Goal: Task Accomplishment & Management: Use online tool/utility

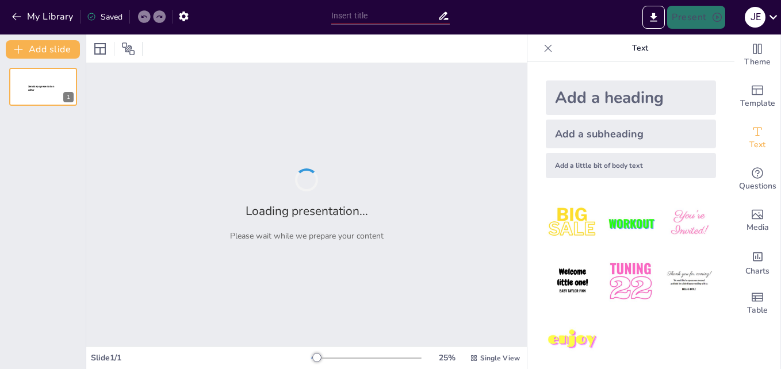
type input "Microsoft: Innovaciones y Herramientas en Plantillas Visuales"
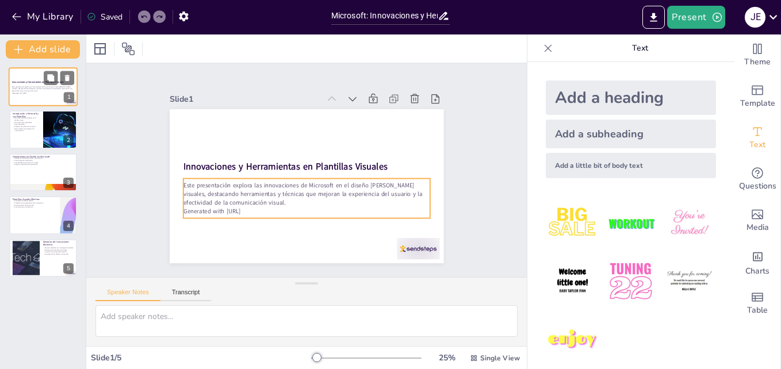
click at [49, 94] on p "Generated with [URL]" at bounding box center [43, 93] width 62 height 2
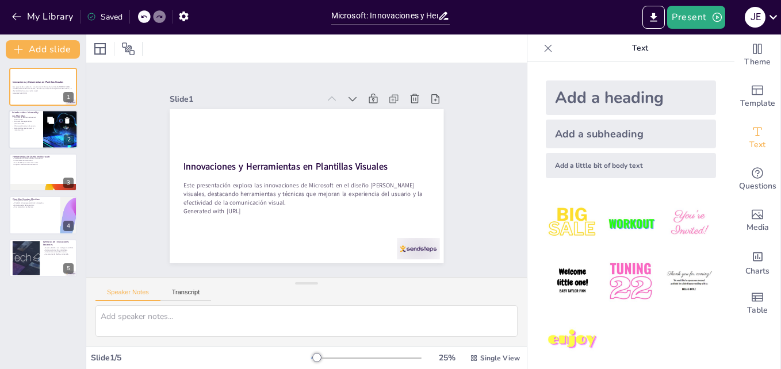
click at [34, 127] on p "Herramientas que mejoran la comunicación." at bounding box center [26, 129] width 28 height 4
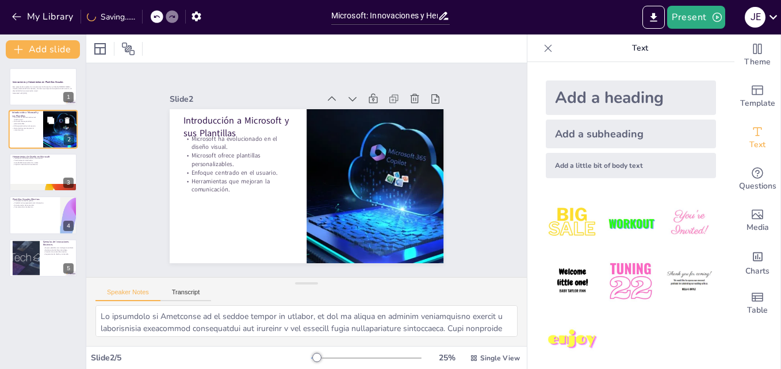
click at [34, 127] on p "Herramientas que mejoran la comunicación." at bounding box center [26, 129] width 28 height 4
click at [28, 159] on p "Personalización del diseño." at bounding box center [43, 160] width 62 height 2
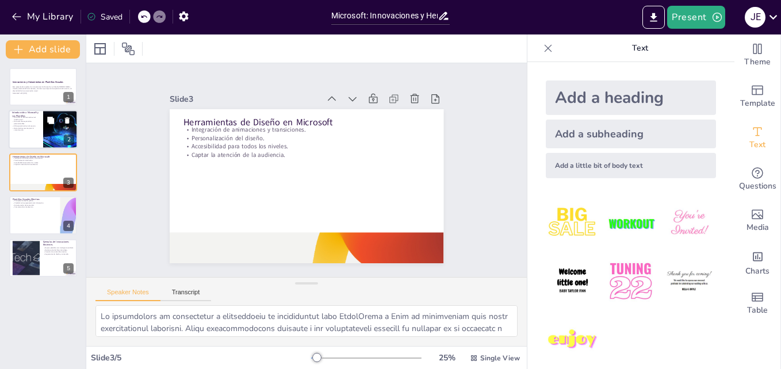
click at [36, 143] on div at bounding box center [43, 129] width 69 height 39
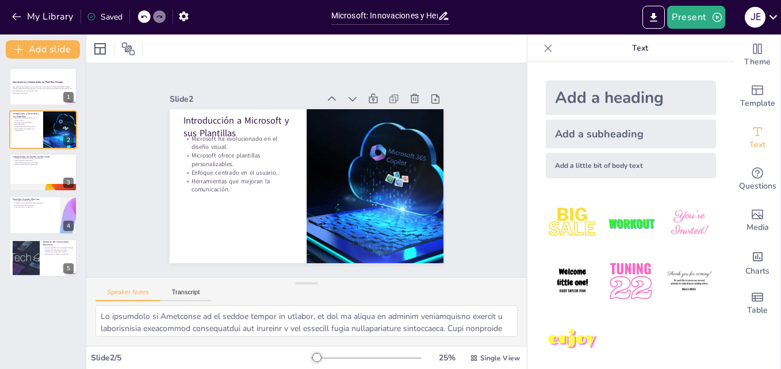
click at [36, 196] on div "Innovaciones y Herramientas en Plantillas Visuales Este presentación explora la…" at bounding box center [43, 172] width 86 height 209
click at [35, 208] on p "Comunicación más efectiva." at bounding box center [34, 207] width 45 height 2
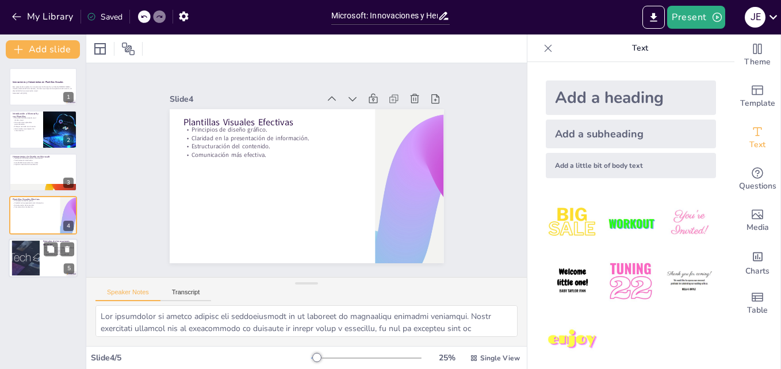
click at [29, 259] on div at bounding box center [25, 257] width 52 height 35
type textarea "La incorporación de inteligencia artificial en las nuevas plantillas de Microso…"
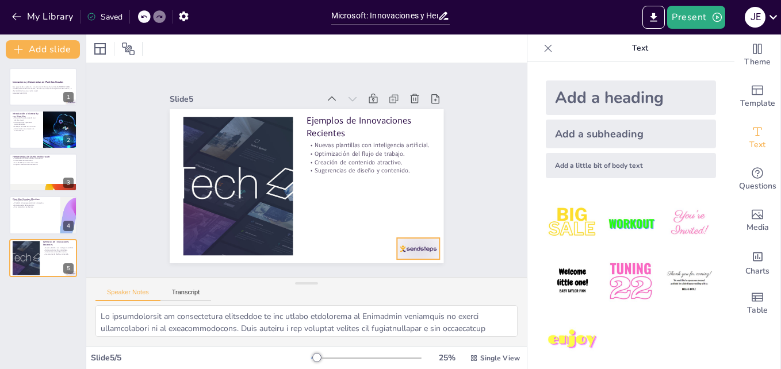
click at [409, 247] on div at bounding box center [418, 248] width 43 height 21
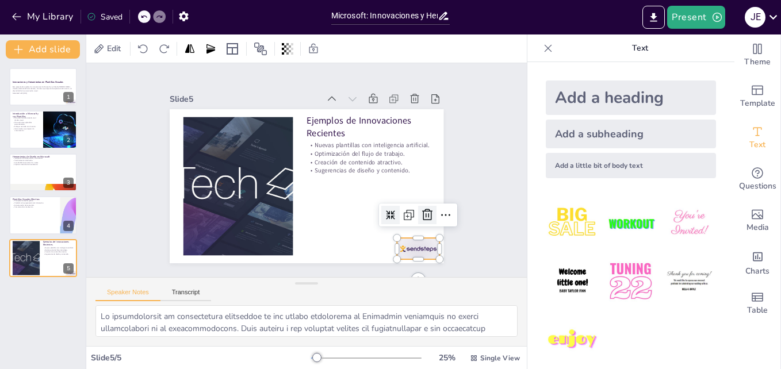
click at [424, 213] on icon at bounding box center [427, 215] width 14 height 14
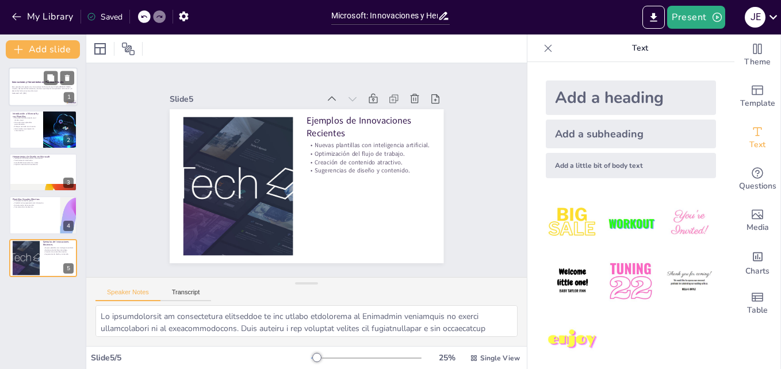
click at [28, 95] on div at bounding box center [43, 86] width 69 height 39
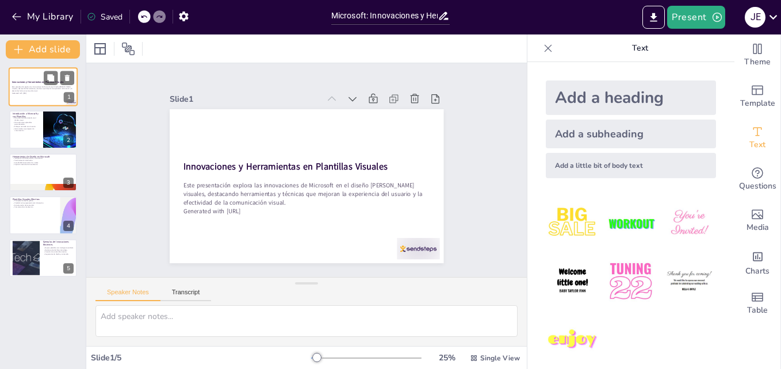
click at [28, 95] on div at bounding box center [43, 86] width 69 height 39
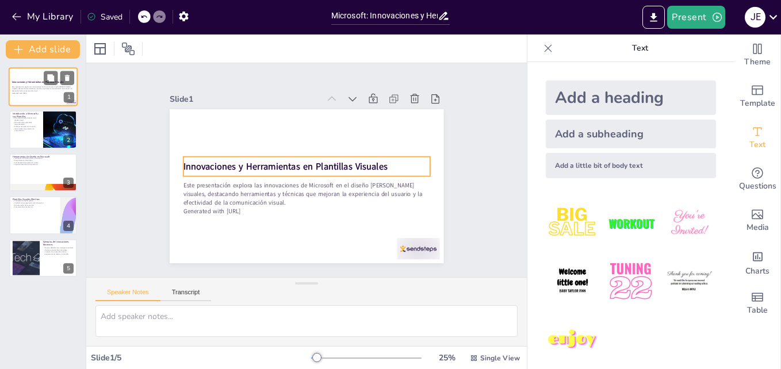
click at [26, 83] on strong "Innovaciones y Herramientas en Plantillas Visuales" at bounding box center [38, 82] width 52 height 3
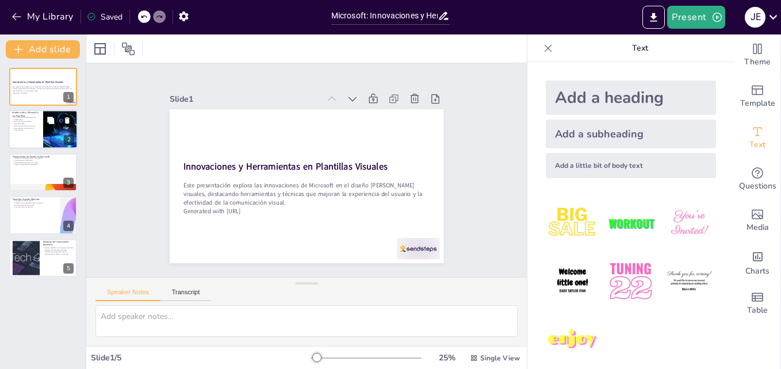
click at [43, 142] on div at bounding box center [43, 129] width 69 height 39
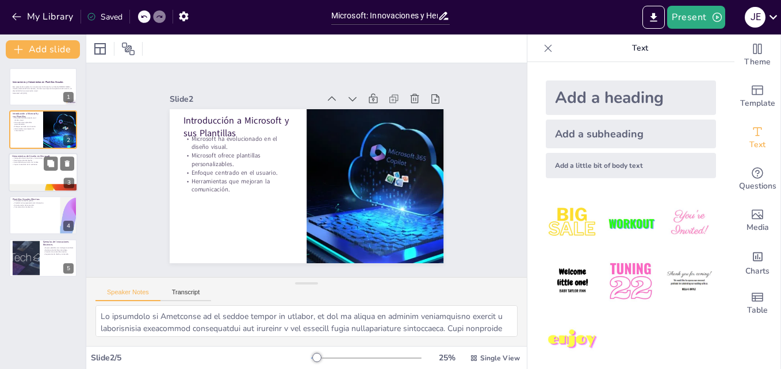
click at [42, 168] on div at bounding box center [43, 172] width 69 height 39
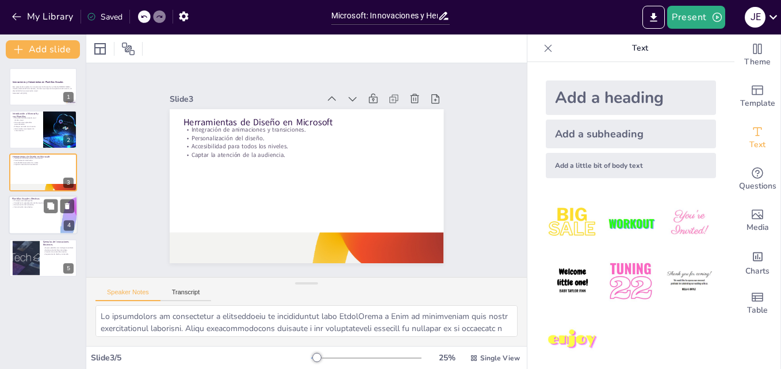
click at [27, 218] on div at bounding box center [43, 215] width 69 height 39
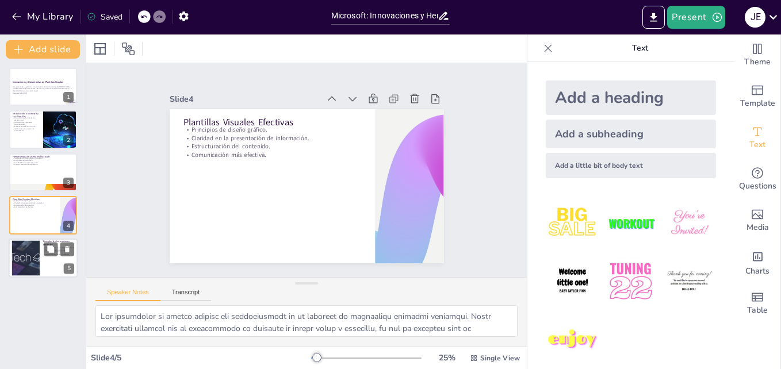
click at [37, 271] on div at bounding box center [25, 257] width 52 height 35
type textarea "La incorporación de inteligencia artificial en las nuevas plantillas de Microso…"
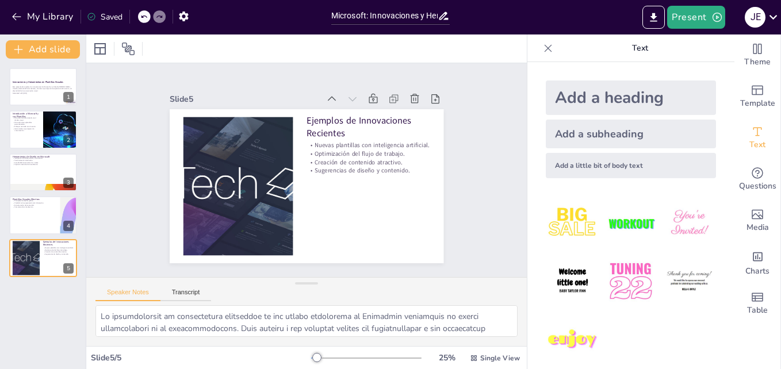
click at [539, 40] on div at bounding box center [548, 48] width 18 height 18
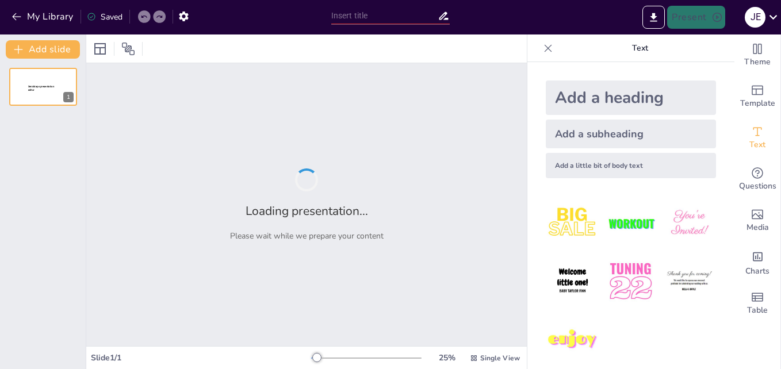
type input "Microsoft: ¿Un Sistema Operativo o un Universo Paralelo?"
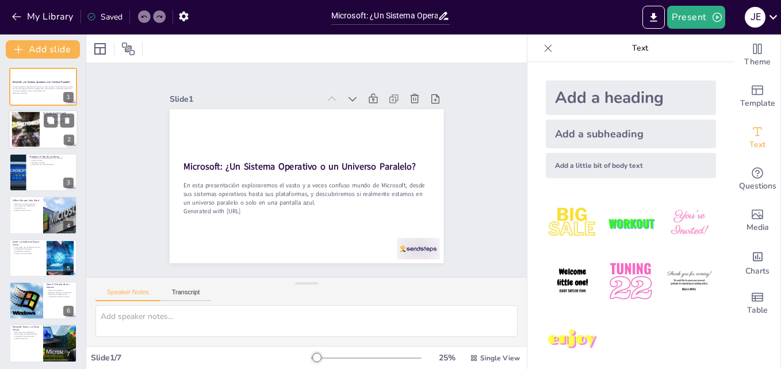
click at [28, 120] on div at bounding box center [26, 129] width 64 height 35
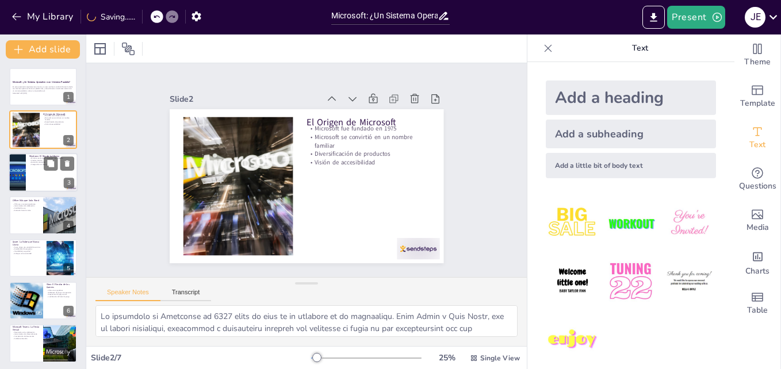
click at [32, 171] on div at bounding box center [43, 172] width 69 height 39
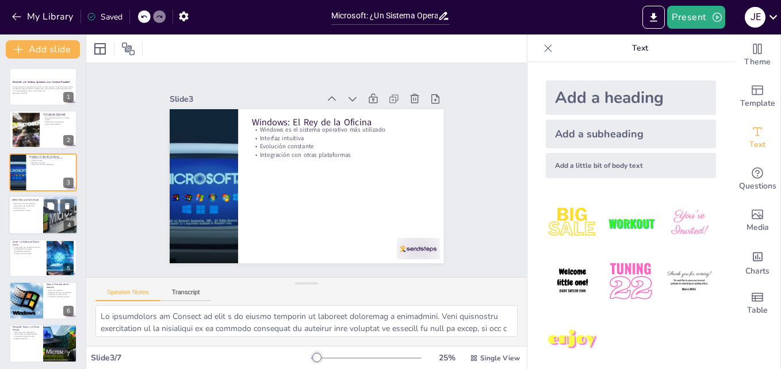
click at [28, 204] on p "Office es un conjunto poderoso" at bounding box center [26, 204] width 28 height 2
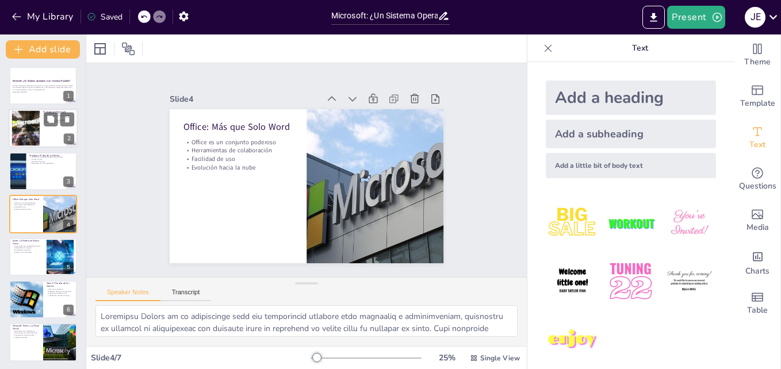
click at [52, 131] on div at bounding box center [43, 128] width 69 height 39
type textarea "La fundación de Microsoft en 1975 marcó un hito en la historia de la tecnología…"
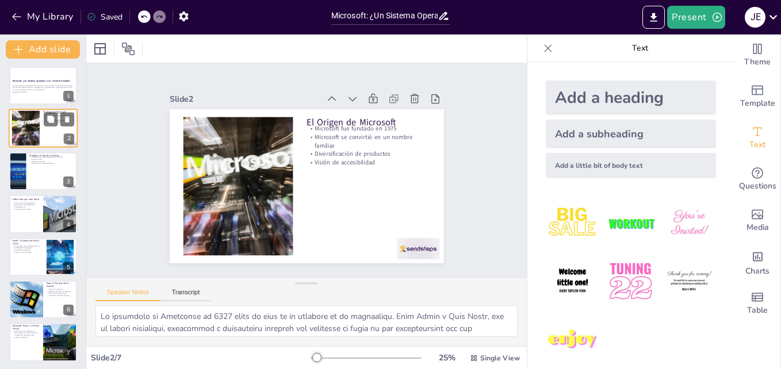
scroll to position [0, 0]
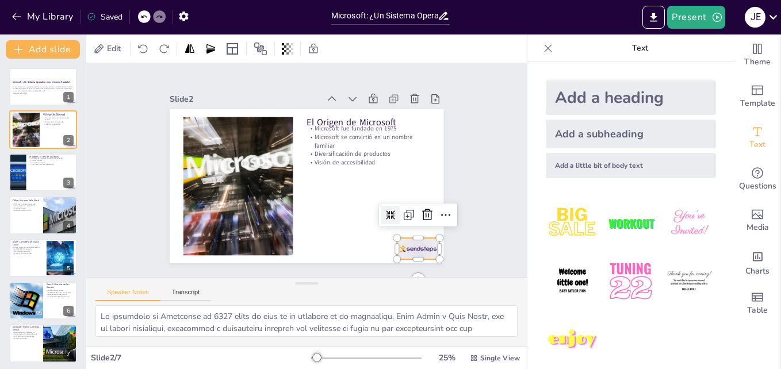
click at [196, 162] on div at bounding box center [172, 143] width 48 height 37
click at [388, 268] on icon at bounding box center [379, 278] width 20 height 20
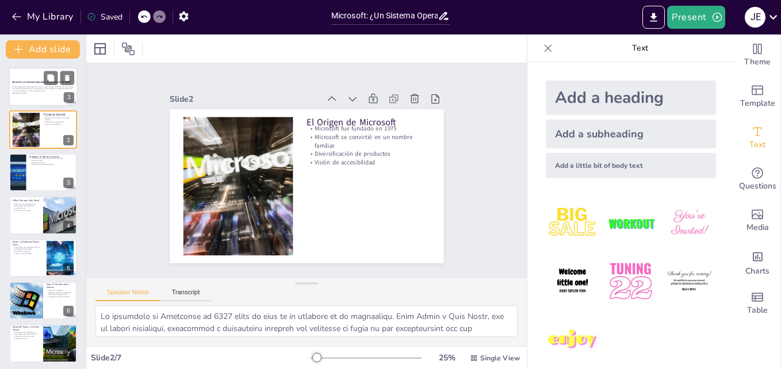
click at [25, 92] on p "Generated with [URL]" at bounding box center [43, 93] width 62 height 2
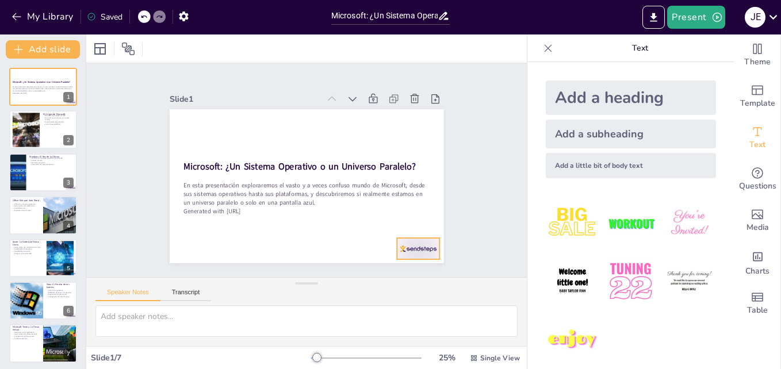
click at [283, 277] on div at bounding box center [266, 300] width 33 height 47
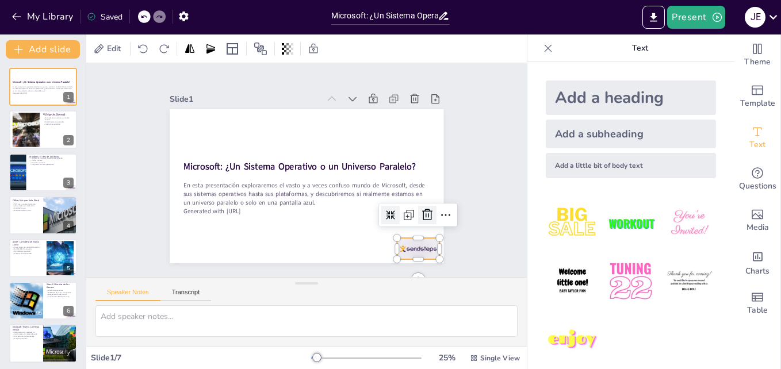
click at [235, 263] on icon at bounding box center [226, 271] width 17 height 17
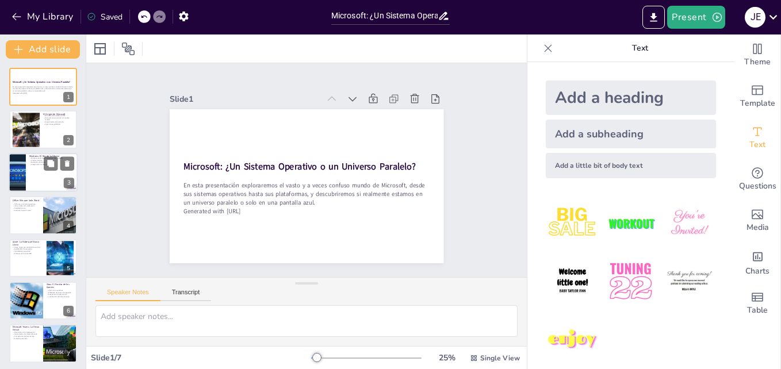
click at [40, 181] on div at bounding box center [43, 172] width 69 height 39
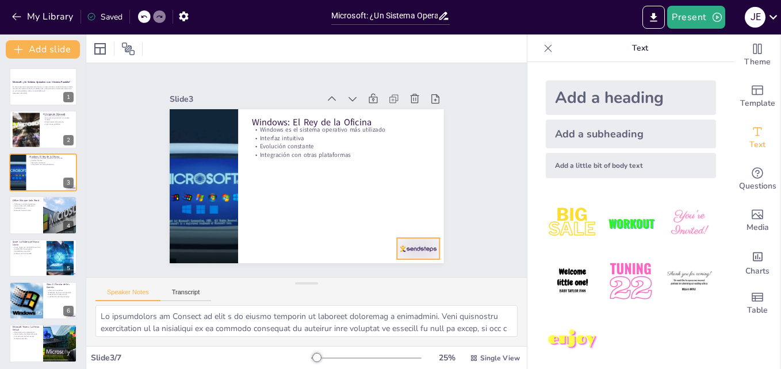
click at [202, 242] on div at bounding box center [183, 228] width 40 height 48
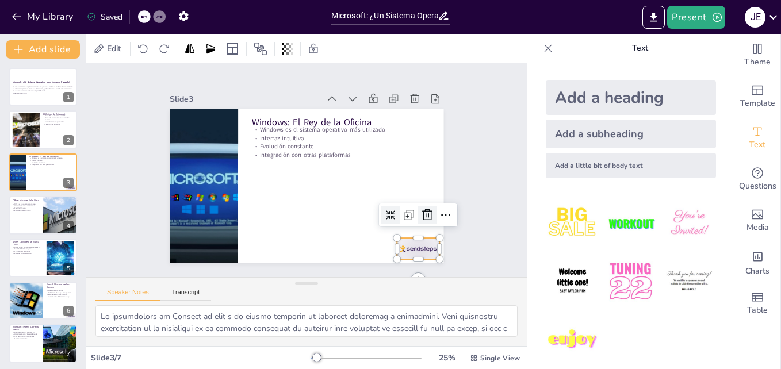
click at [422, 132] on icon at bounding box center [427, 123] width 20 height 20
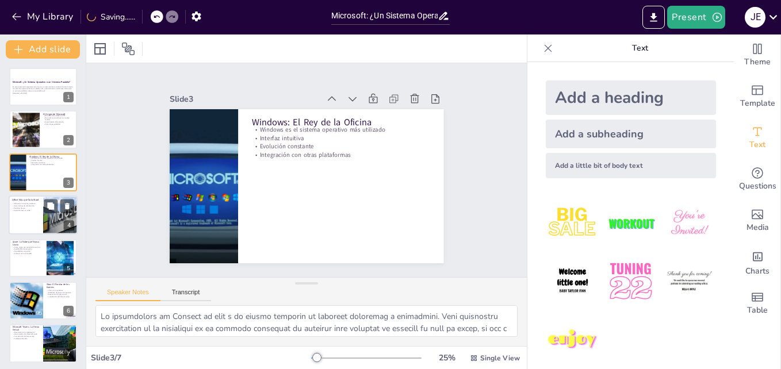
click at [58, 216] on div at bounding box center [61, 215] width 52 height 39
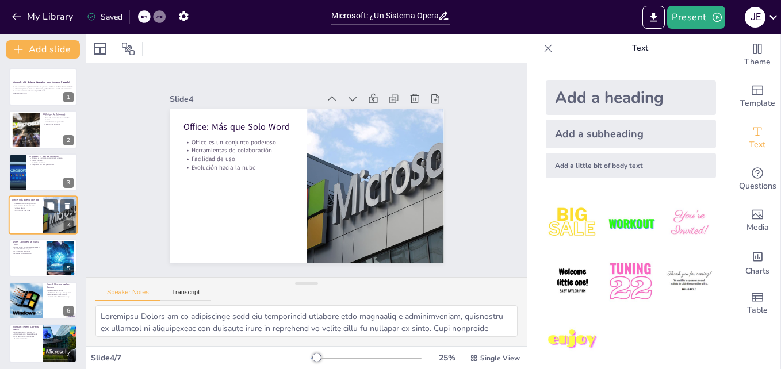
scroll to position [1, 0]
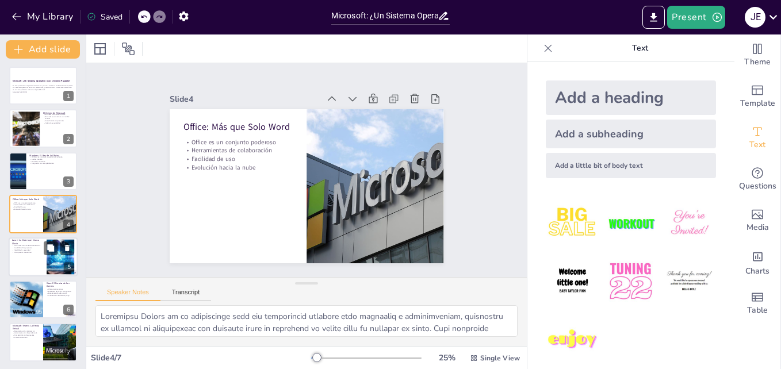
click at [26, 248] on p "Escalabilidad de proyectos" at bounding box center [27, 248] width 31 height 2
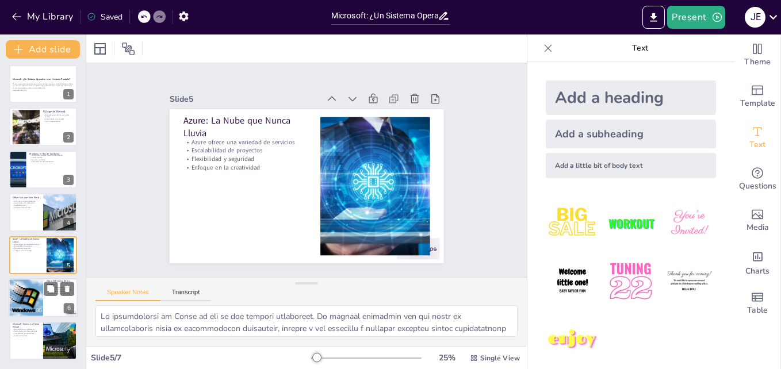
click at [23, 286] on div at bounding box center [25, 297] width 65 height 39
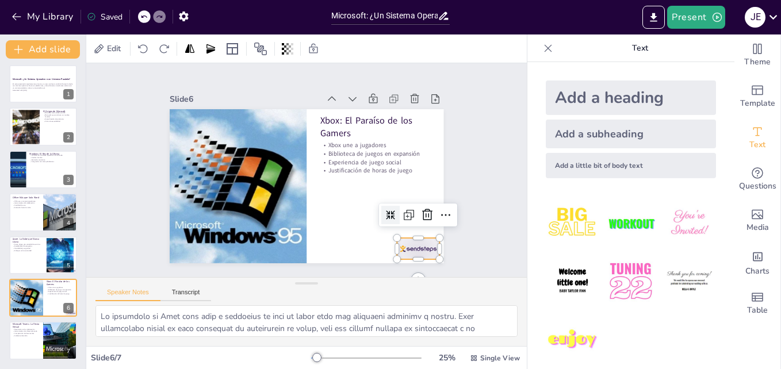
click at [401, 90] on div at bounding box center [397, 67] width 26 height 45
click at [421, 146] on icon at bounding box center [431, 136] width 20 height 20
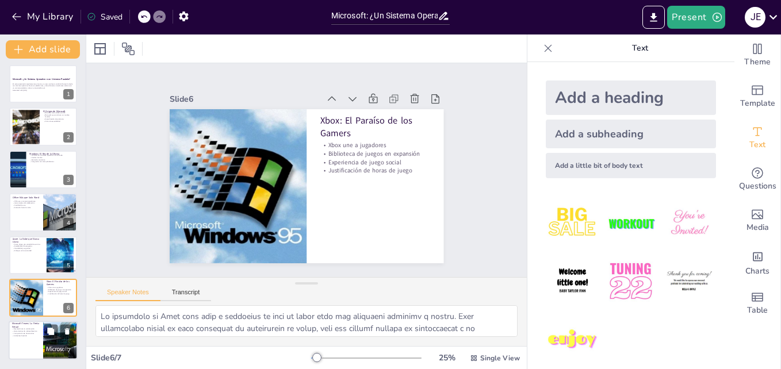
click at [47, 339] on div at bounding box center [60, 341] width 62 height 39
type textarea "Microsoft Teams ha revolucionado la forma en que los creativos colaboran, propo…"
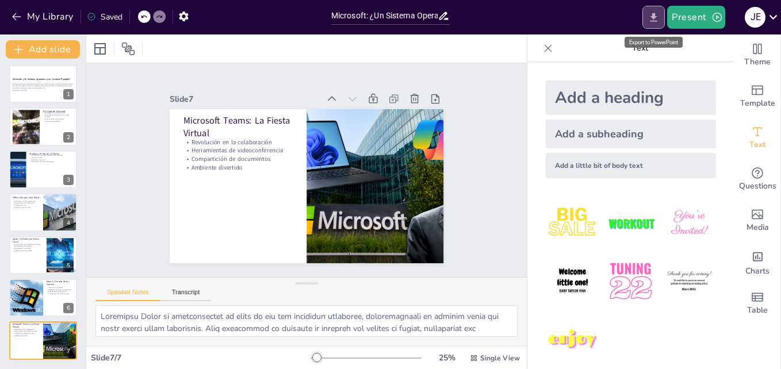
click at [658, 19] on icon "Export to PowerPoint" at bounding box center [654, 18] width 12 height 12
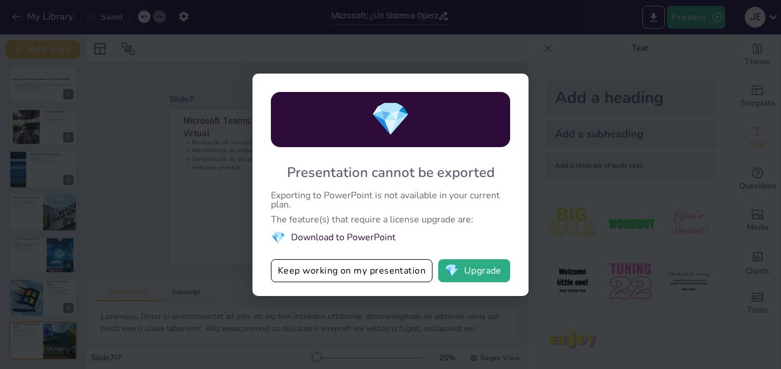
click at [584, 178] on div "💎 Presentation cannot be exported Exporting to PowerPoint is not available in y…" at bounding box center [390, 184] width 781 height 369
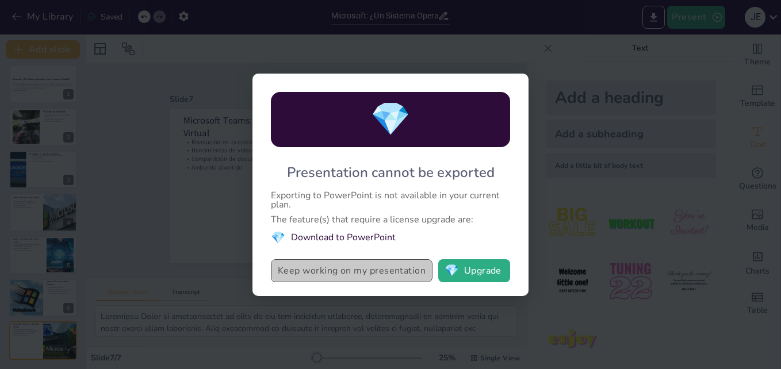
click at [353, 274] on button "Keep working on my presentation" at bounding box center [352, 270] width 162 height 23
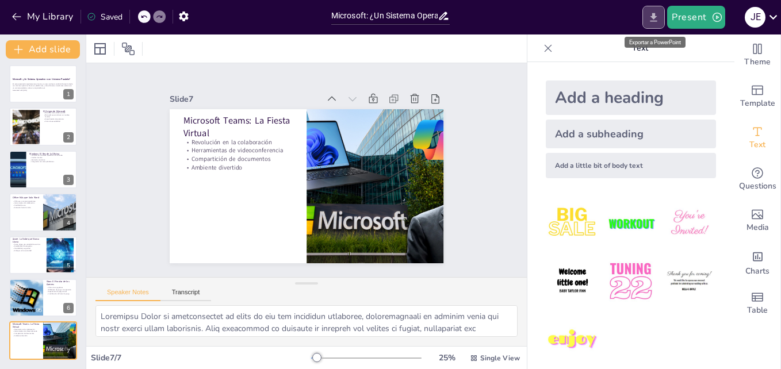
click at [655, 24] on button "Export to PowerPoint" at bounding box center [653, 17] width 22 height 23
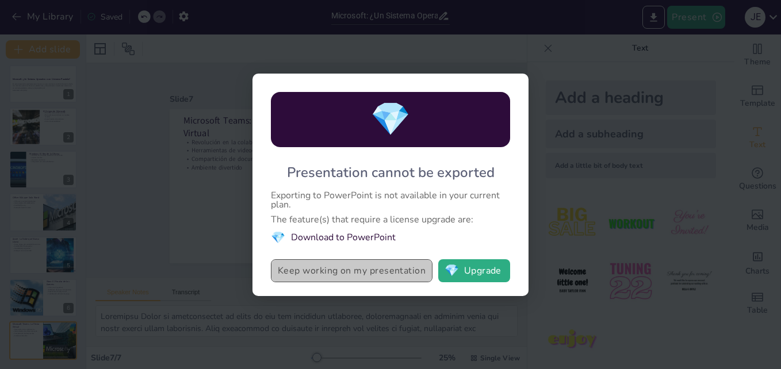
click at [332, 267] on button "Keep working on my presentation" at bounding box center [352, 270] width 162 height 23
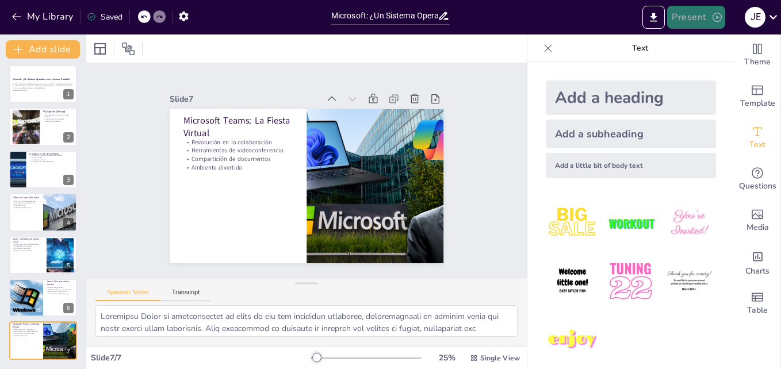
click at [678, 12] on button "Present" at bounding box center [696, 17] width 58 height 23
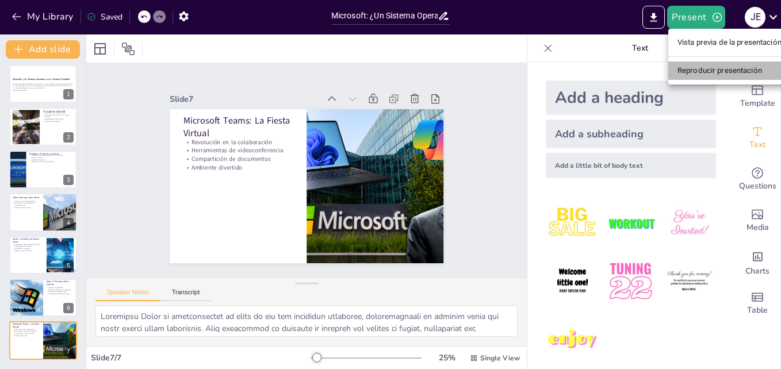
click at [687, 71] on li "Reproducir presentación" at bounding box center [729, 71] width 123 height 18
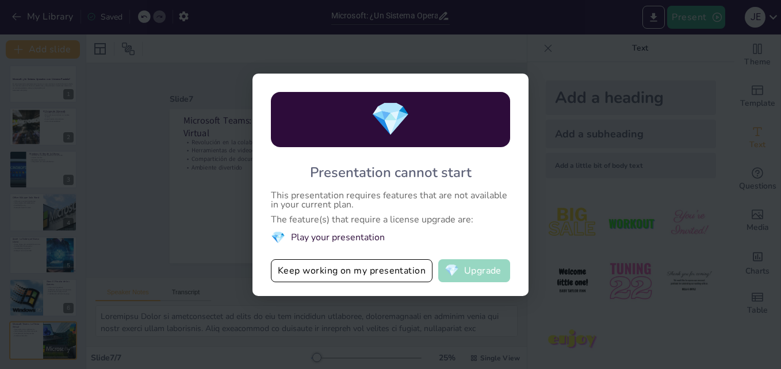
click at [476, 265] on button "💎 Upgrade" at bounding box center [474, 270] width 72 height 23
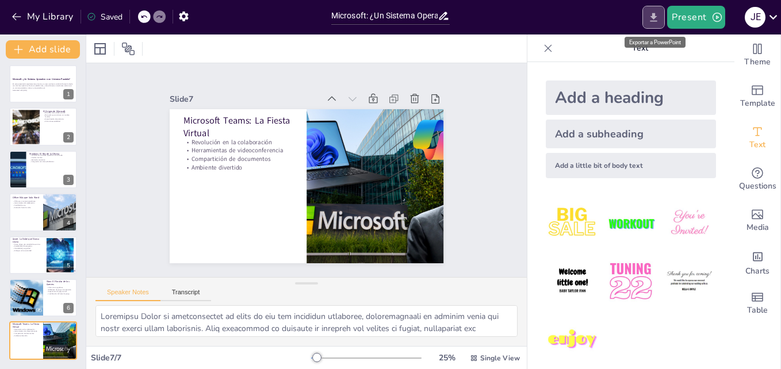
click at [654, 12] on icon "Export to PowerPoint" at bounding box center [654, 18] width 12 height 12
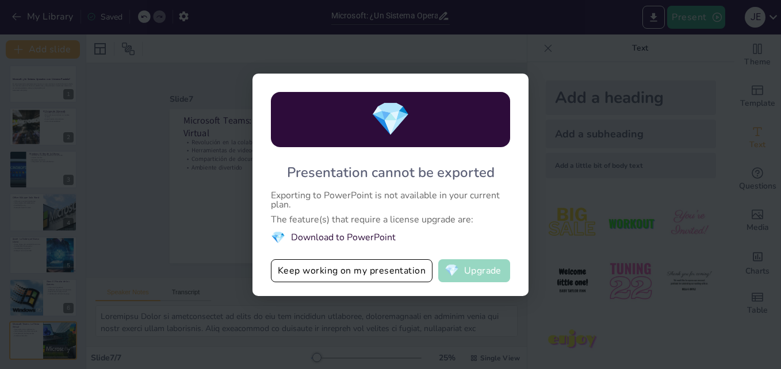
click at [477, 280] on button "💎 Upgrade" at bounding box center [474, 270] width 72 height 23
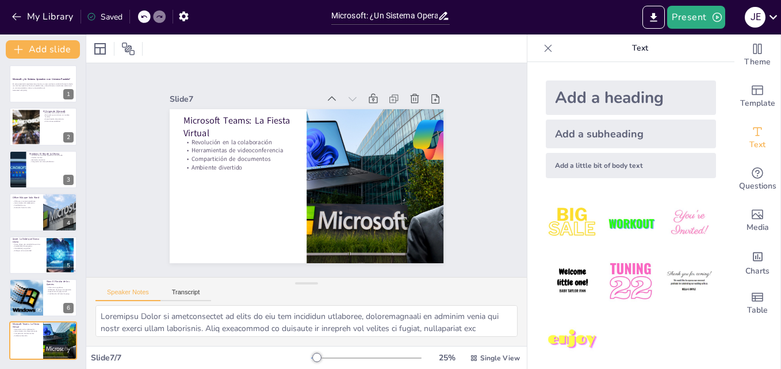
click at [542, 45] on icon at bounding box center [548, 49] width 12 height 12
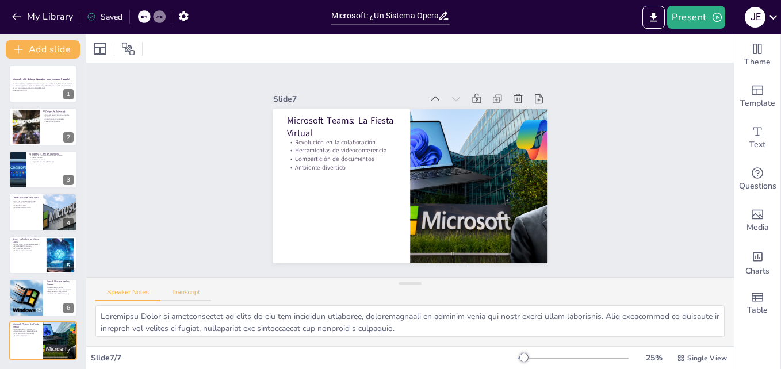
click at [170, 290] on button "Transcript" at bounding box center [185, 295] width 51 height 13
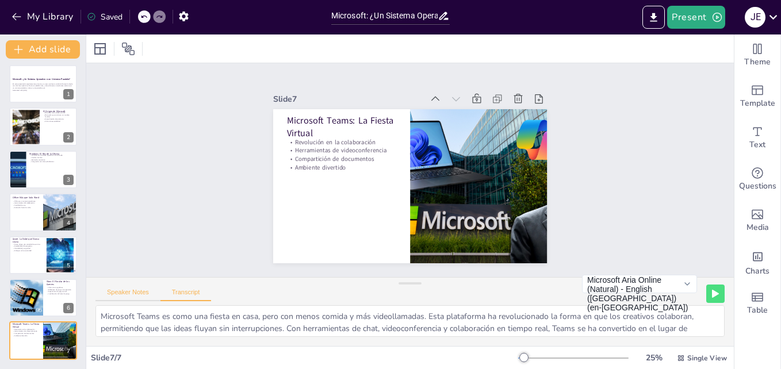
click at [131, 293] on button "Speaker Notes" at bounding box center [127, 295] width 65 height 13
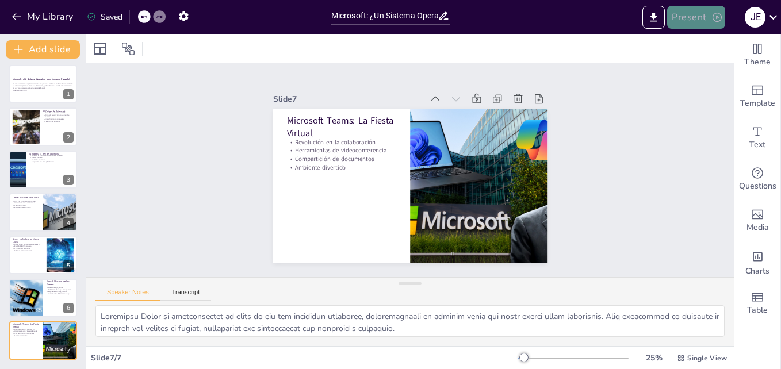
click at [710, 21] on button "Present" at bounding box center [696, 17] width 58 height 23
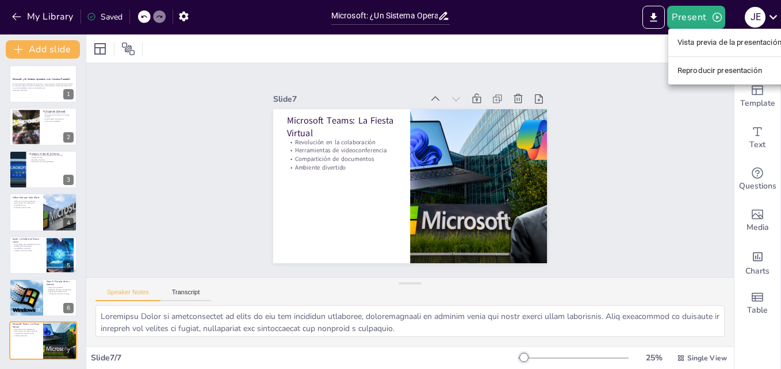
click at [716, 51] on li "Vista previa de la presentación" at bounding box center [729, 42] width 123 height 18
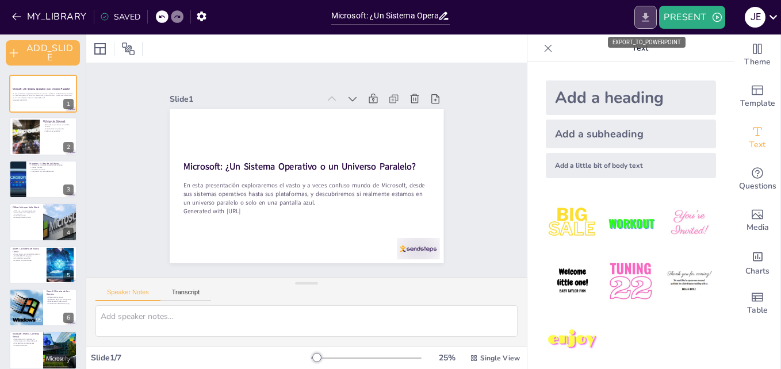
click at [642, 17] on icon "EXPORT_TO_POWERPOINT" at bounding box center [646, 18] width 12 height 12
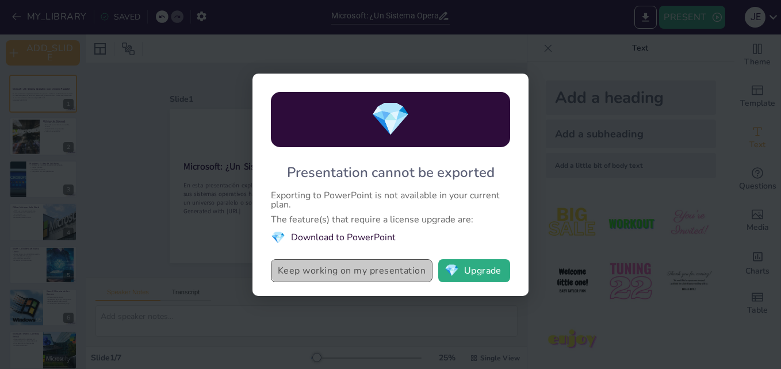
click at [320, 273] on button "Keep working on my presentation" at bounding box center [352, 270] width 162 height 23
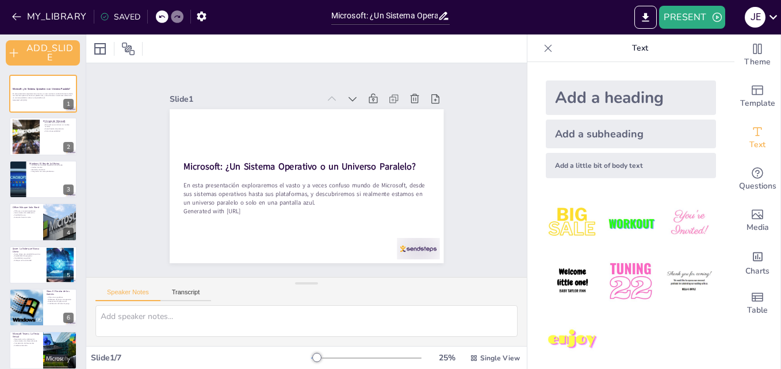
click at [110, 13] on div "SAVED" at bounding box center [120, 17] width 40 height 11
click at [192, 15] on button "button" at bounding box center [201, 16] width 21 height 21
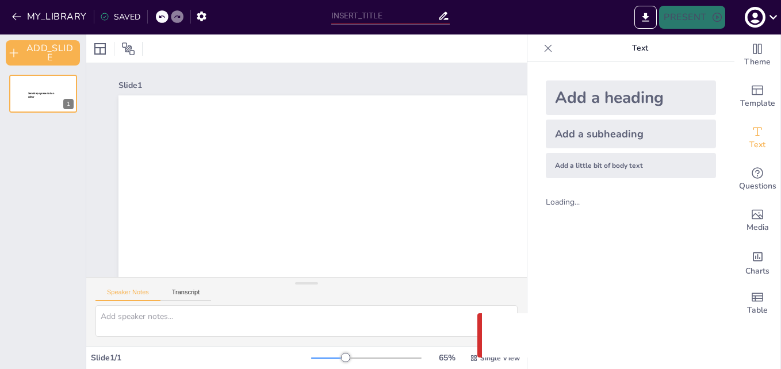
type input "Microsoft: ¿Un Sistema Operativo o un Universo Paralelo?"
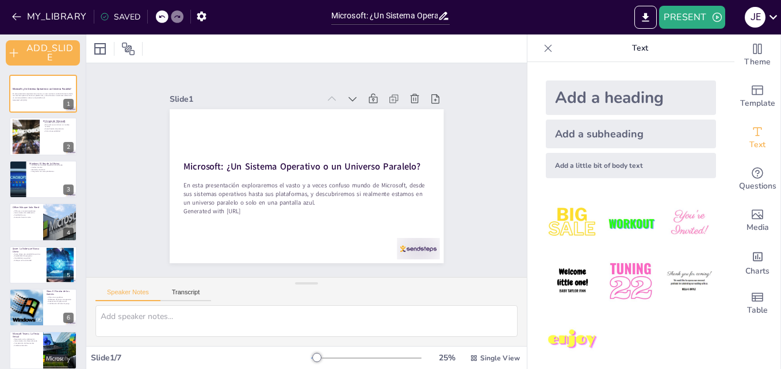
click at [481, 58] on div at bounding box center [306, 49] width 441 height 28
click at [545, 49] on icon at bounding box center [548, 49] width 12 height 12
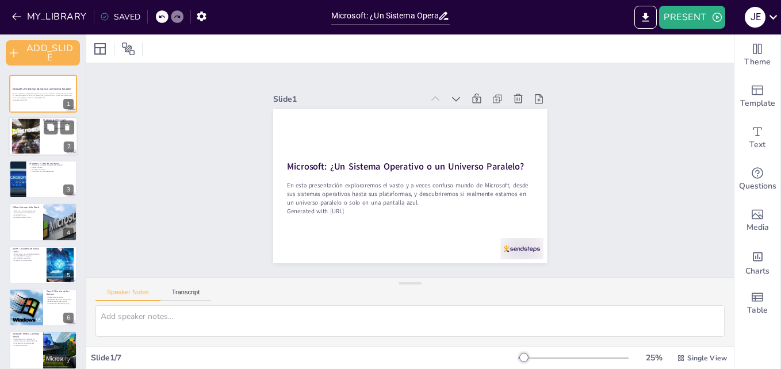
click at [28, 137] on div at bounding box center [26, 136] width 64 height 35
type textarea "Lo ipsumdolo si Ametconse ad 8755 elits do eius te in utlabore et do magnaaliqu…"
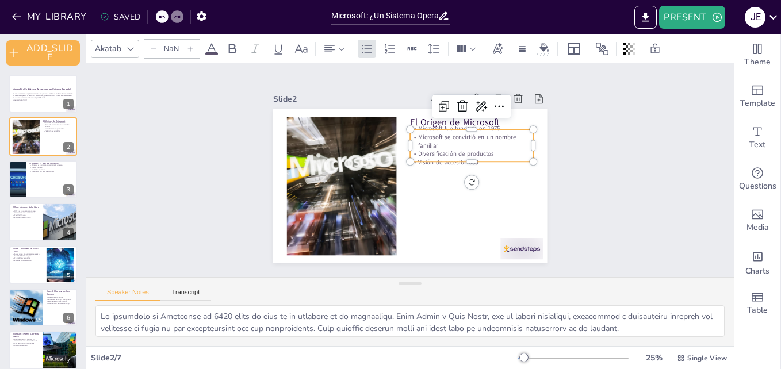
type input "32"
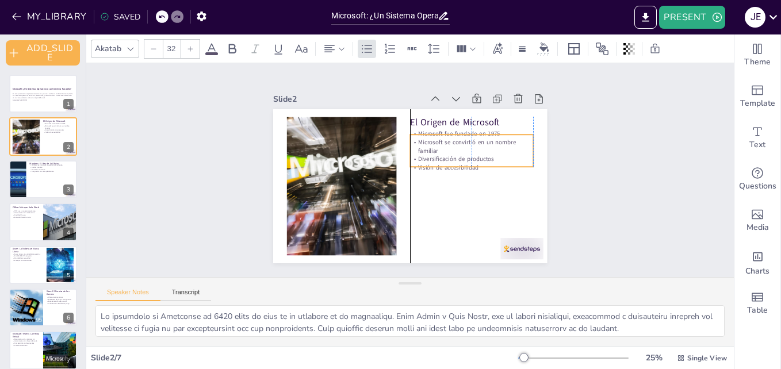
click at [447, 131] on p "Microsoft fue fundado en 1975" at bounding box center [471, 133] width 123 height 9
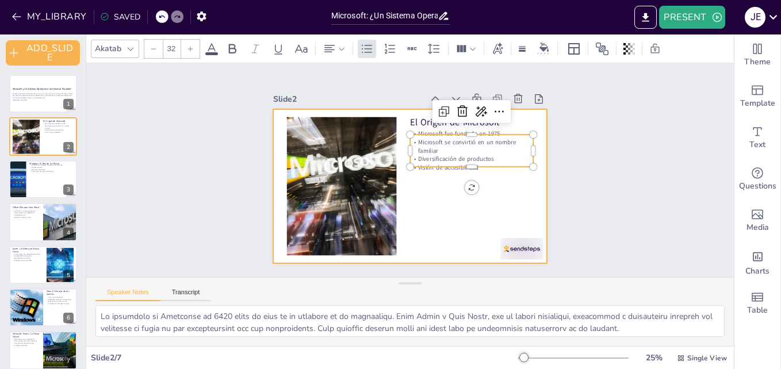
click at [429, 192] on div at bounding box center [410, 186] width 274 height 154
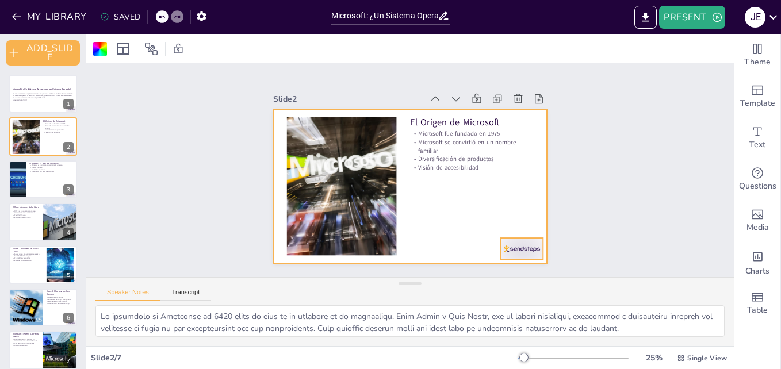
click at [505, 247] on div at bounding box center [521, 248] width 43 height 21
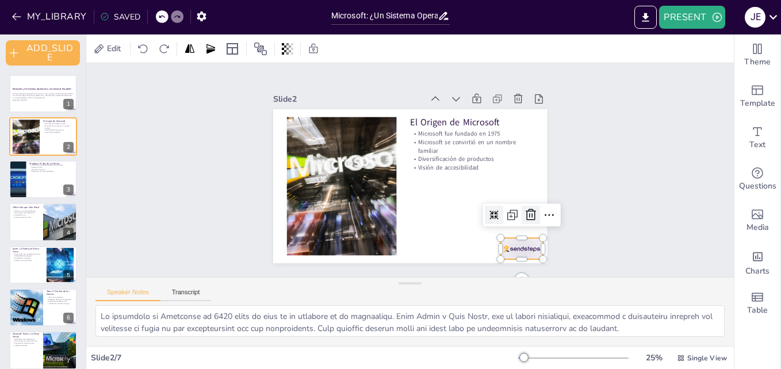
click at [526, 216] on icon at bounding box center [531, 215] width 10 height 12
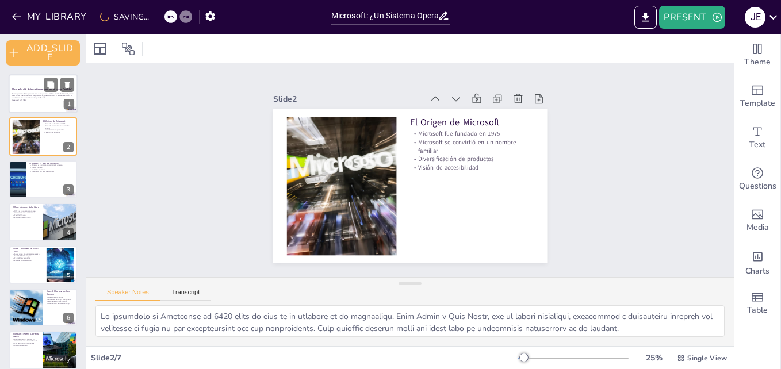
click at [28, 100] on p "Generated with [URL]" at bounding box center [43, 100] width 62 height 2
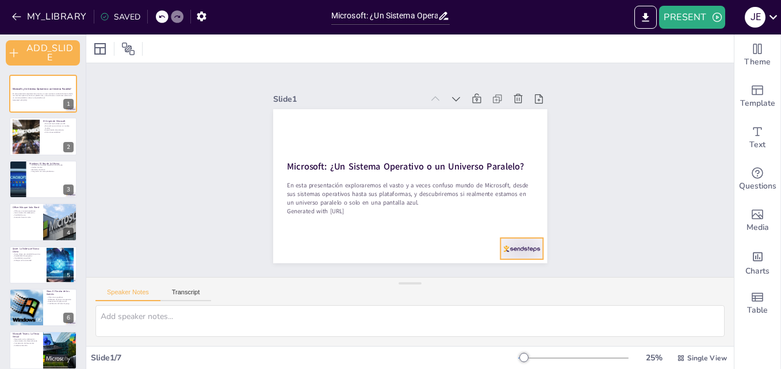
click at [508, 240] on div at bounding box center [521, 248] width 43 height 21
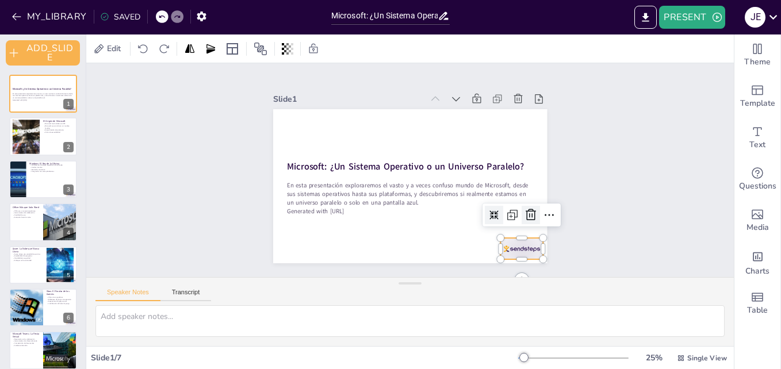
click at [524, 213] on icon at bounding box center [531, 215] width 14 height 14
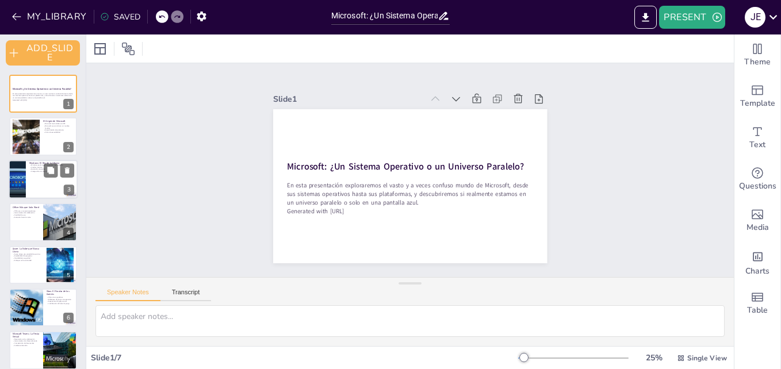
click at [28, 180] on div at bounding box center [43, 179] width 69 height 39
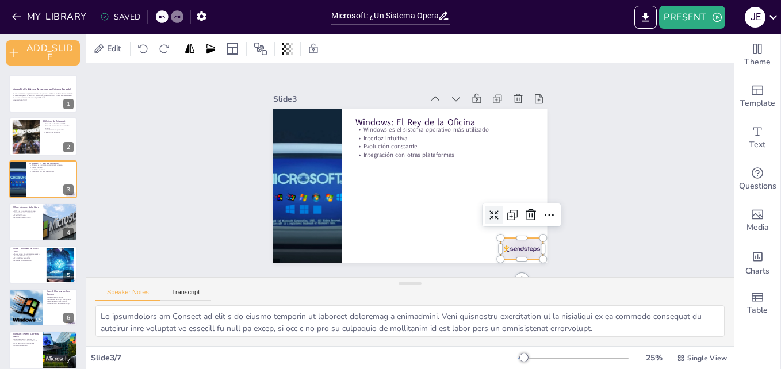
click at [522, 239] on div at bounding box center [521, 248] width 43 height 21
click at [524, 215] on icon at bounding box center [531, 215] width 14 height 14
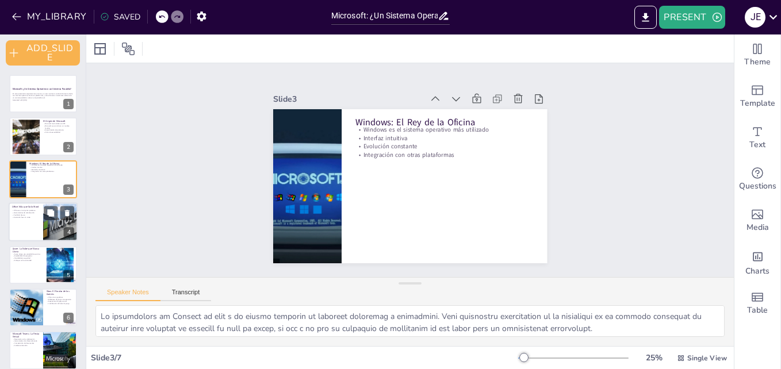
click at [43, 213] on div at bounding box center [43, 221] width 69 height 39
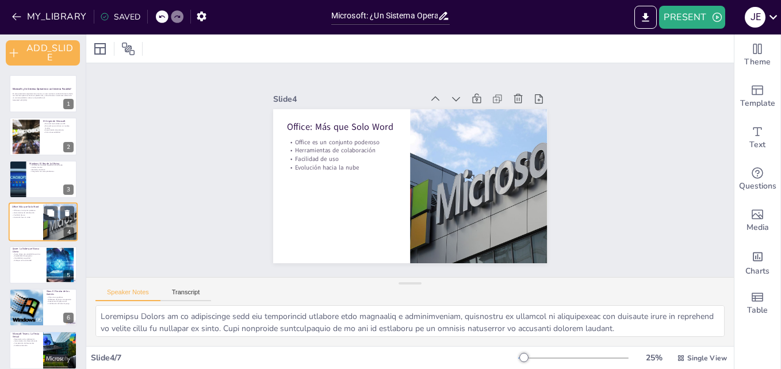
scroll to position [5, 0]
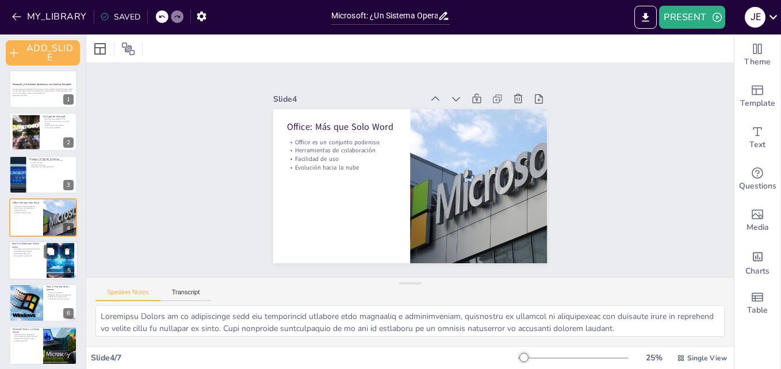
click at [26, 268] on div at bounding box center [43, 260] width 69 height 39
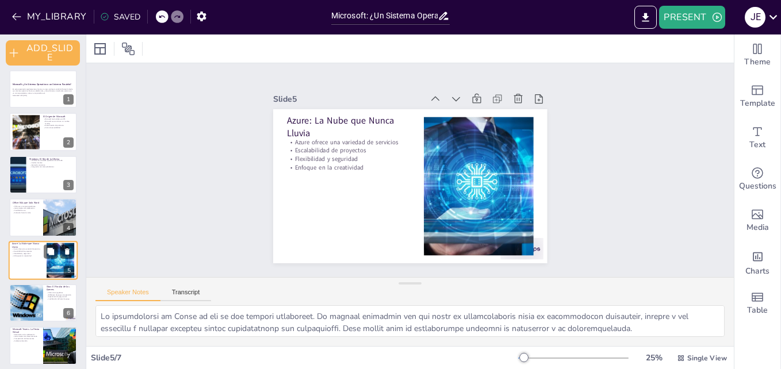
scroll to position [10, 0]
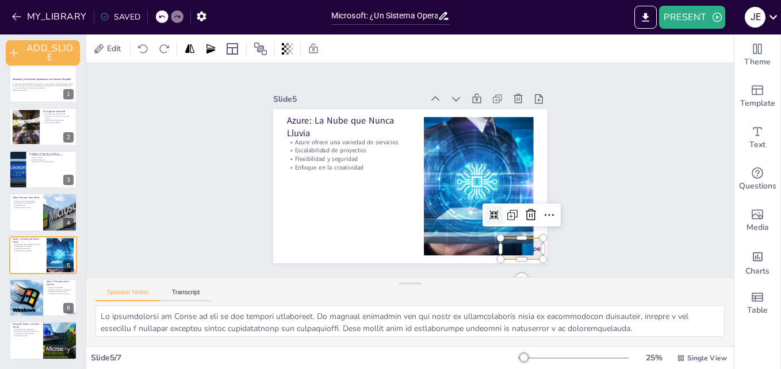
click at [530, 247] on div at bounding box center [521, 248] width 43 height 21
click at [526, 209] on icon at bounding box center [531, 215] width 10 height 12
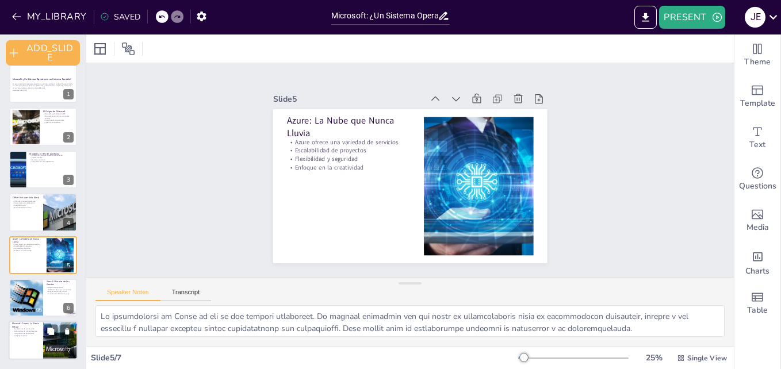
click at [39, 335] on p "Ambiente divertido" at bounding box center [26, 336] width 28 height 2
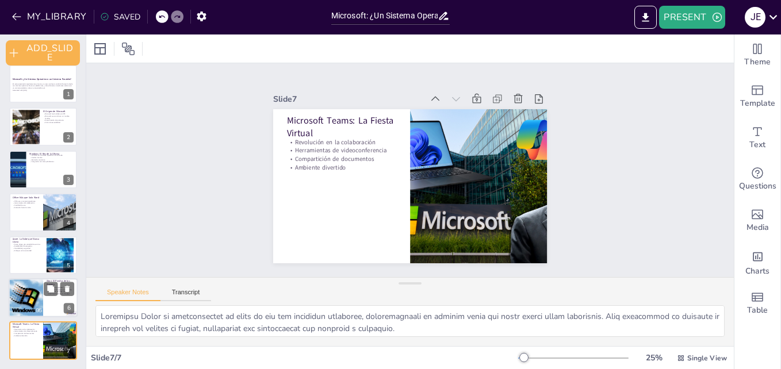
click at [31, 302] on div at bounding box center [25, 297] width 65 height 39
type textarea "La capacidad de Xbox para unir a jugadores de todo el mundo crea una comunidad …"
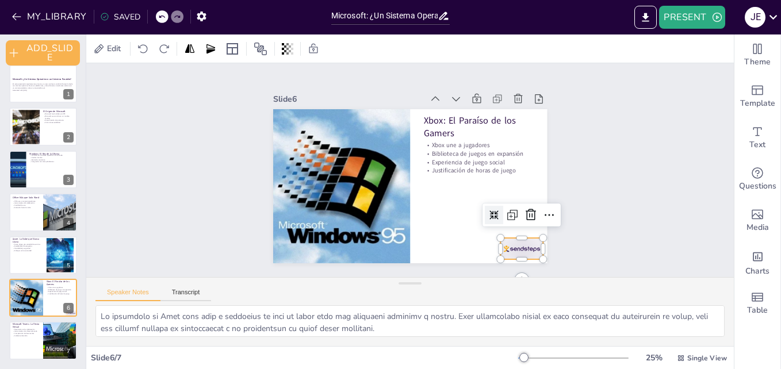
click at [522, 239] on div at bounding box center [521, 248] width 43 height 21
click at [526, 213] on icon at bounding box center [531, 215] width 10 height 12
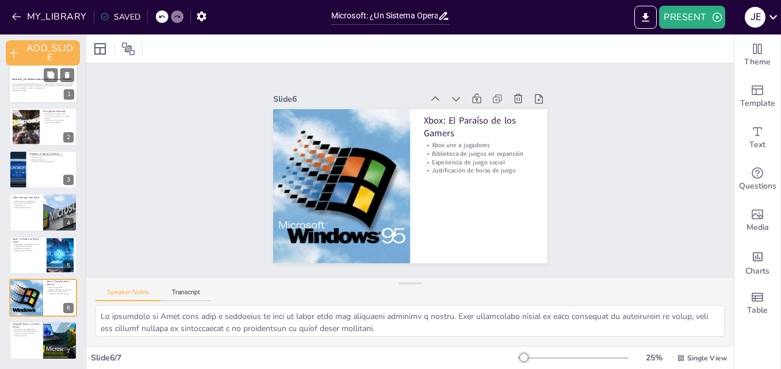
click at [30, 75] on div at bounding box center [43, 83] width 69 height 39
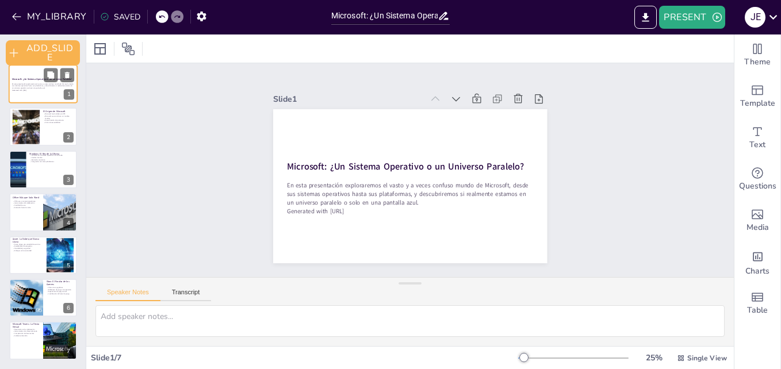
scroll to position [0, 0]
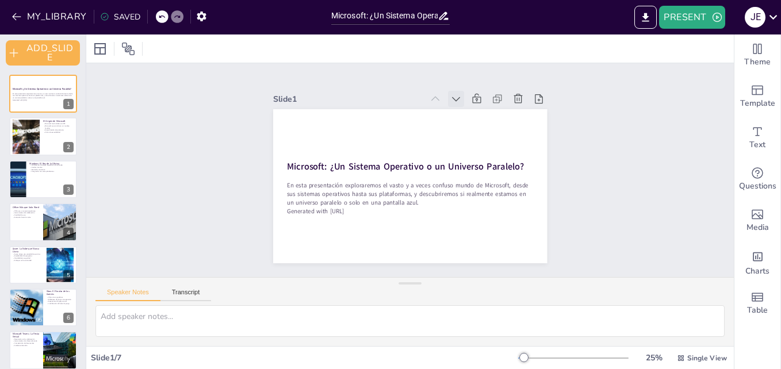
click at [450, 95] on icon at bounding box center [456, 99] width 12 height 12
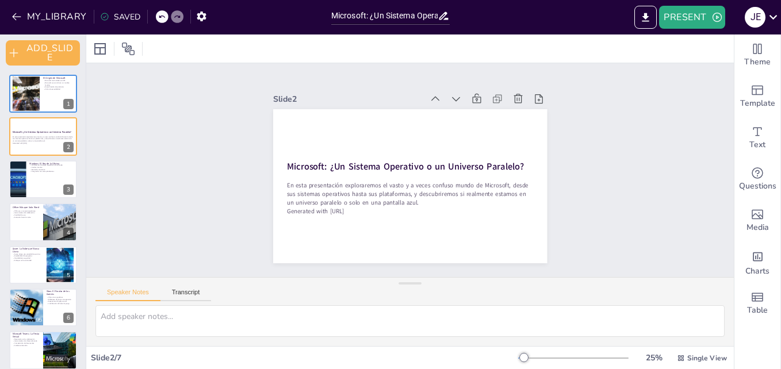
click at [450, 95] on icon at bounding box center [456, 99] width 12 height 12
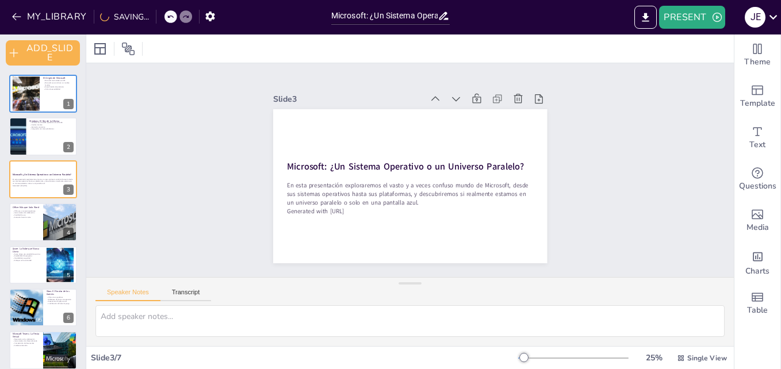
click at [450, 95] on icon at bounding box center [456, 99] width 12 height 12
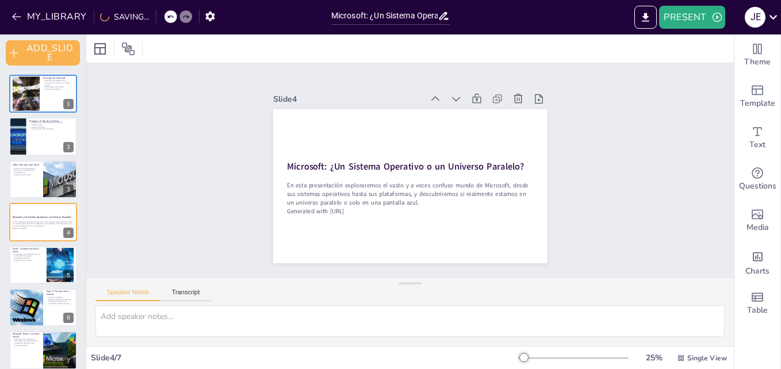
click at [450, 95] on icon at bounding box center [456, 99] width 12 height 12
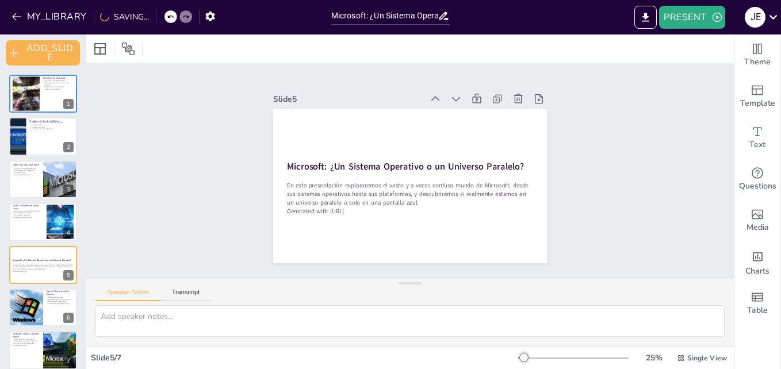
click at [450, 95] on icon at bounding box center [456, 99] width 12 height 12
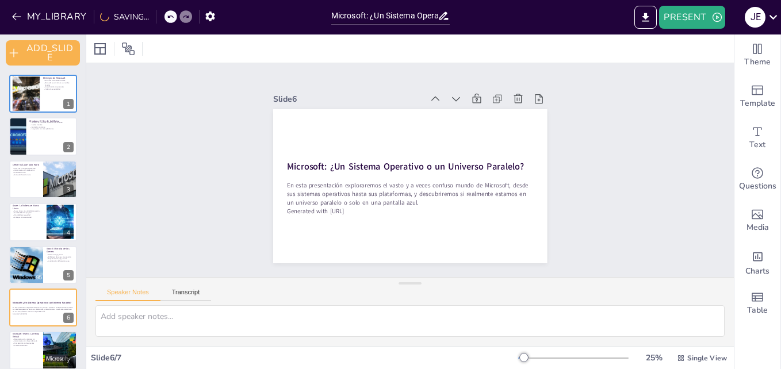
click at [450, 95] on icon at bounding box center [456, 99] width 12 height 12
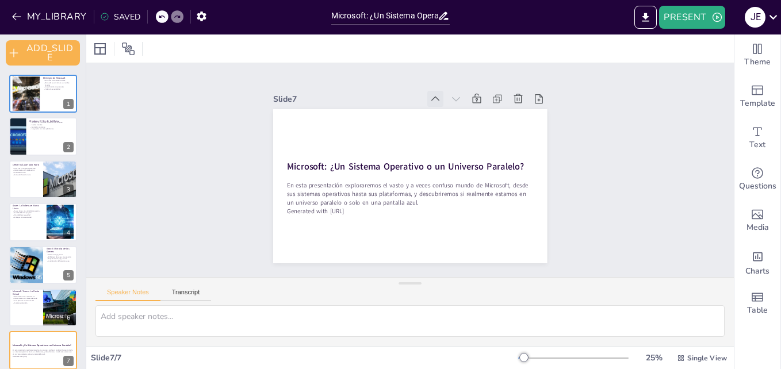
click at [430, 93] on icon at bounding box center [436, 99] width 12 height 12
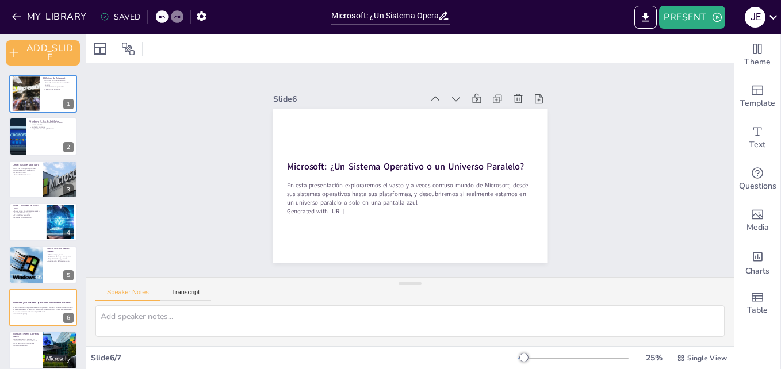
click at [430, 93] on icon at bounding box center [436, 99] width 12 height 12
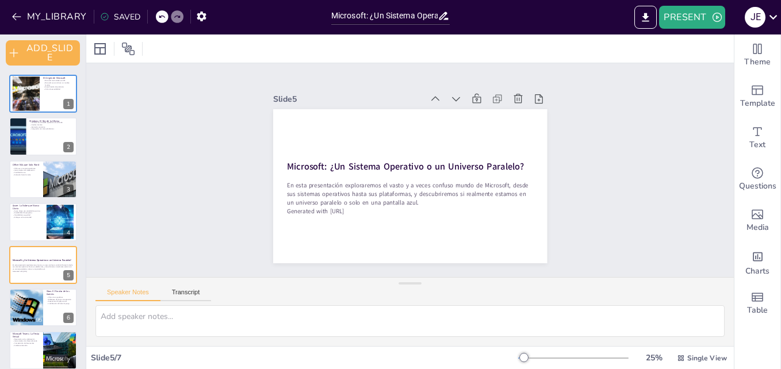
click at [430, 93] on icon at bounding box center [436, 99] width 12 height 12
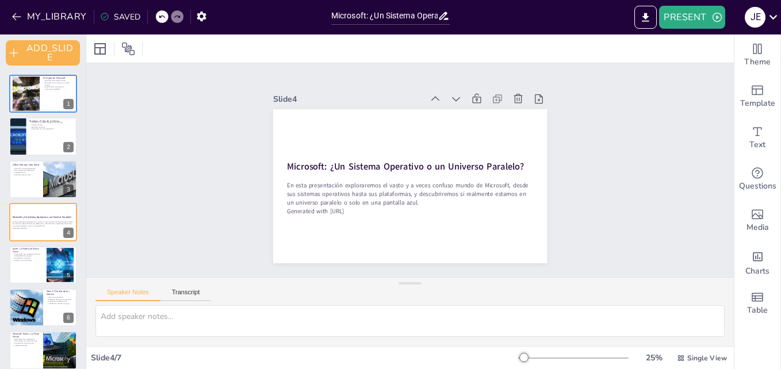
click at [430, 93] on icon at bounding box center [436, 99] width 12 height 12
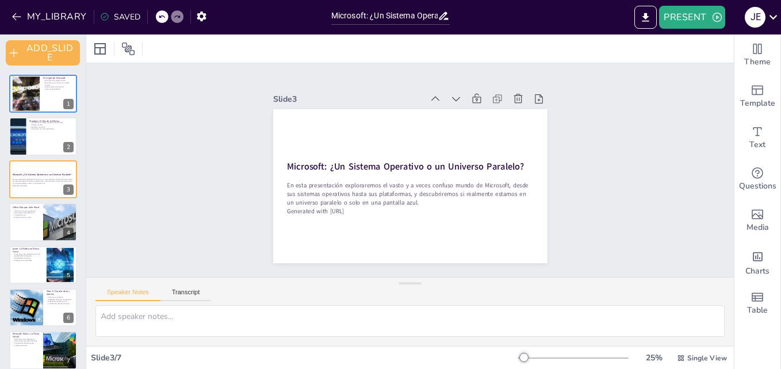
click at [430, 93] on icon at bounding box center [436, 99] width 12 height 12
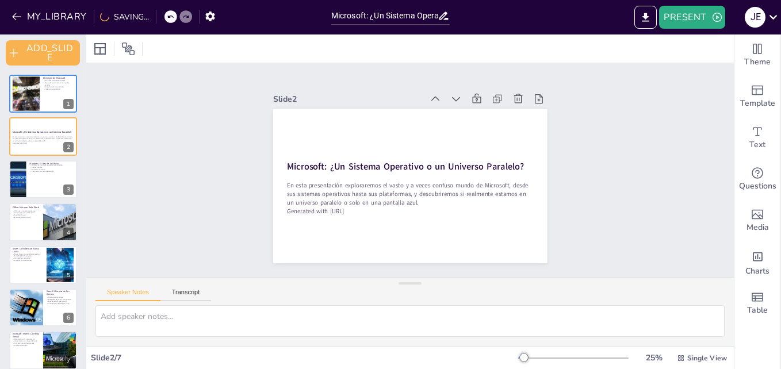
click at [430, 93] on icon at bounding box center [436, 99] width 12 height 12
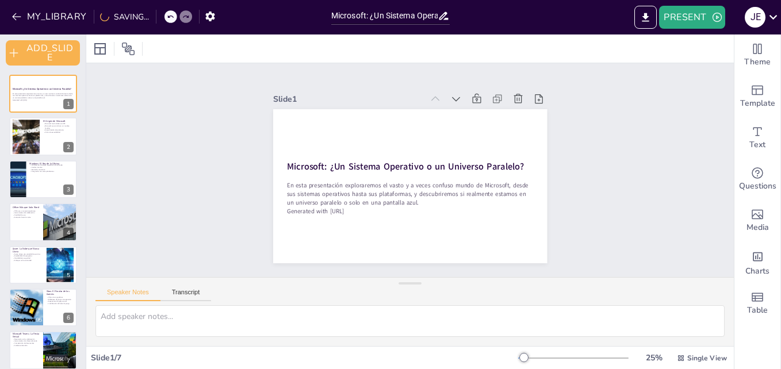
click at [430, 93] on icon at bounding box center [436, 99] width 12 height 12
click at [592, 89] on div "Slide 1 Microsoft: ¿Un Sistema Operativo o un Universo Paralelo? En esta presen…" at bounding box center [410, 170] width 648 height 214
click at [211, 51] on icon at bounding box center [210, 48] width 9 height 9
click at [215, 45] on icon at bounding box center [211, 49] width 12 height 12
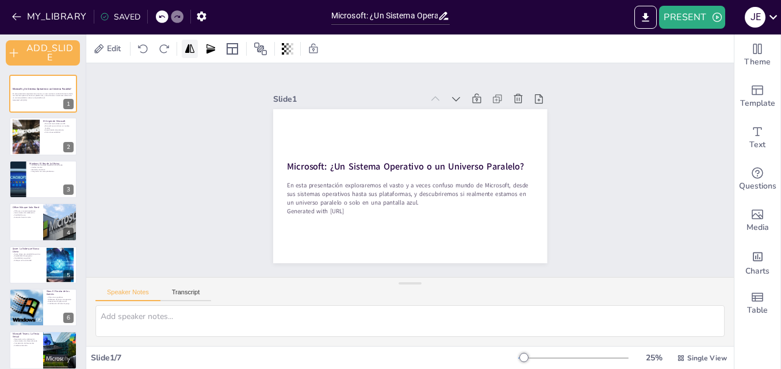
click at [189, 49] on icon at bounding box center [189, 48] width 9 height 9
click at [346, 70] on div "Slide 1 Microsoft: ¿Un Sistema Operativo o un Universo Paralelo? En esta presen…" at bounding box center [410, 170] width 648 height 214
click at [649, 221] on div "Slide 1 Microsoft: ¿Un Sistema Operativo o un Universo Paralelo? En esta presen…" at bounding box center [410, 170] width 648 height 214
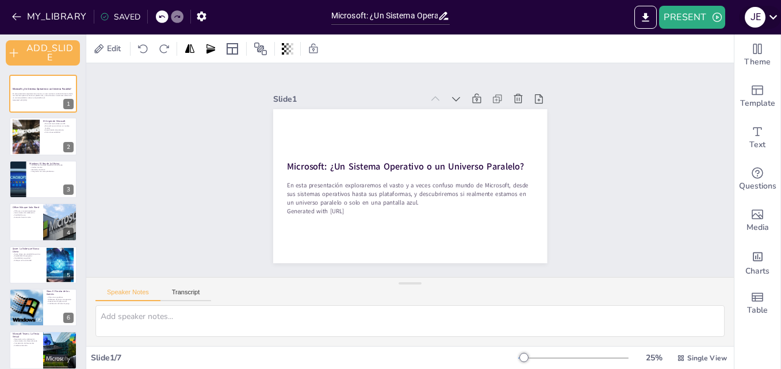
click at [770, 10] on icon at bounding box center [774, 17] width 16 height 16
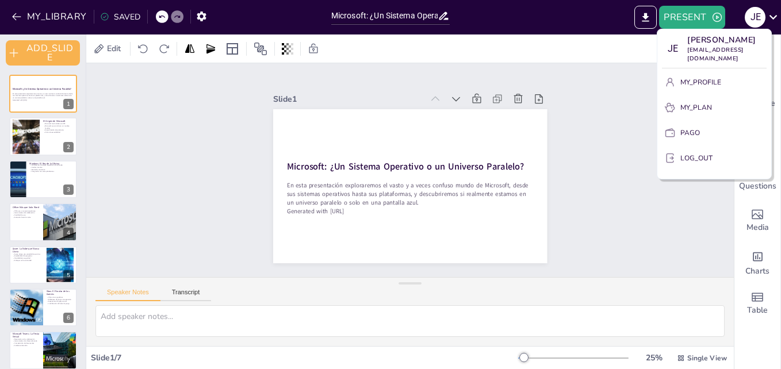
click at [622, 132] on div at bounding box center [390, 184] width 781 height 369
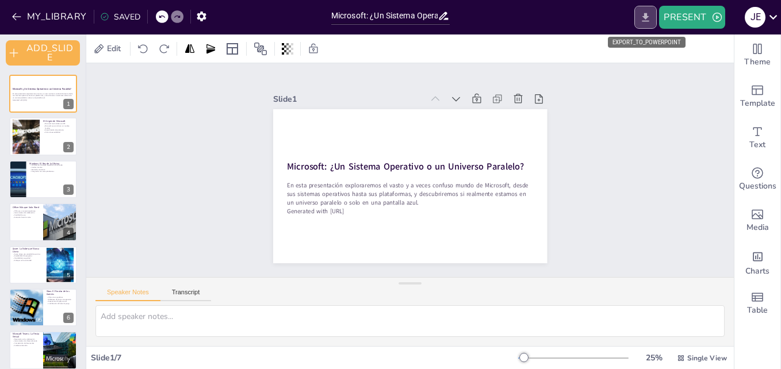
click at [642, 17] on icon "EXPORT_TO_POWERPOINT" at bounding box center [646, 18] width 12 height 12
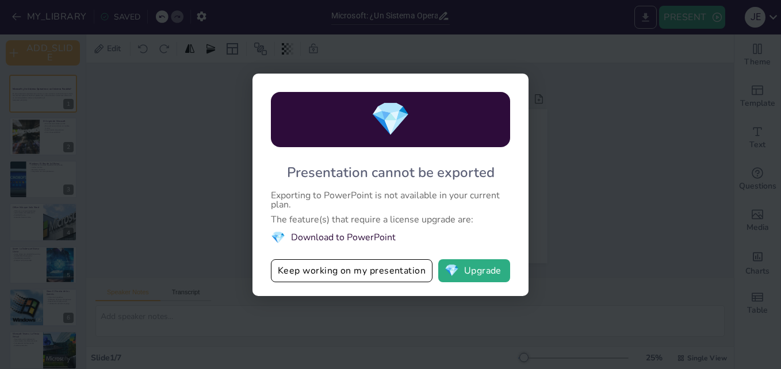
click at [642, 17] on div "💎 Presentation cannot be exported Exporting to PowerPoint is not available in y…" at bounding box center [390, 184] width 781 height 369
click at [338, 273] on button "Keep working on my presentation" at bounding box center [352, 270] width 162 height 23
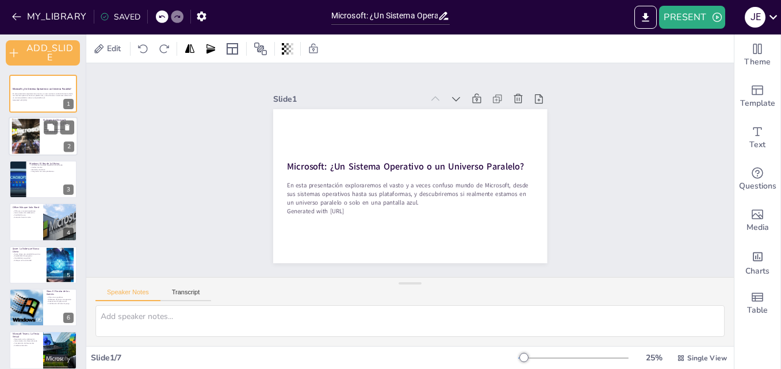
click at [44, 143] on div at bounding box center [43, 136] width 69 height 39
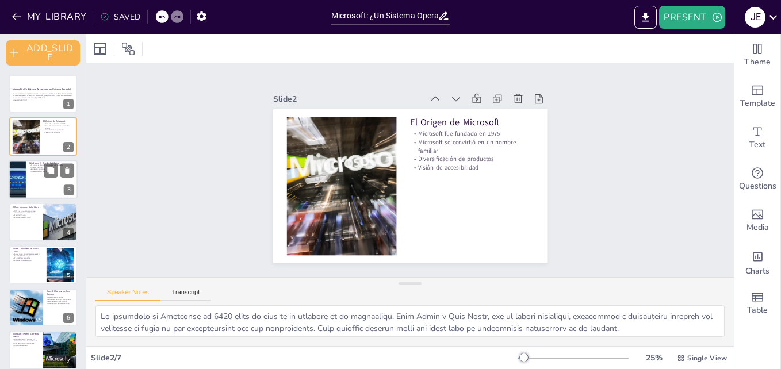
click at [36, 174] on div at bounding box center [43, 179] width 69 height 39
type textarea "La popularidad de Windows se debe a su amplia adopción en entornos laborales y …"
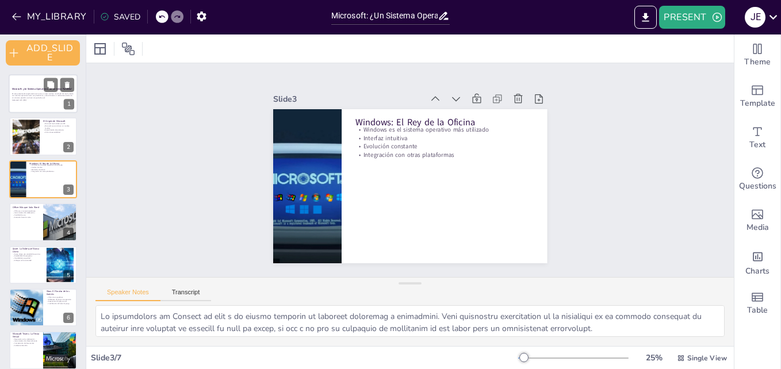
click at [19, 85] on div at bounding box center [43, 93] width 69 height 39
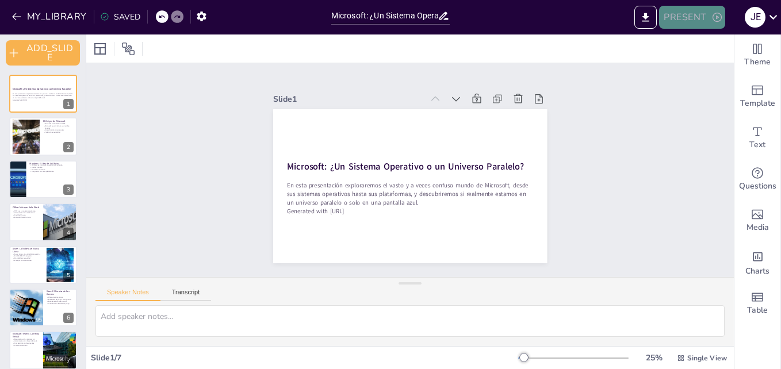
click at [680, 18] on button "PRESENT" at bounding box center [692, 17] width 66 height 23
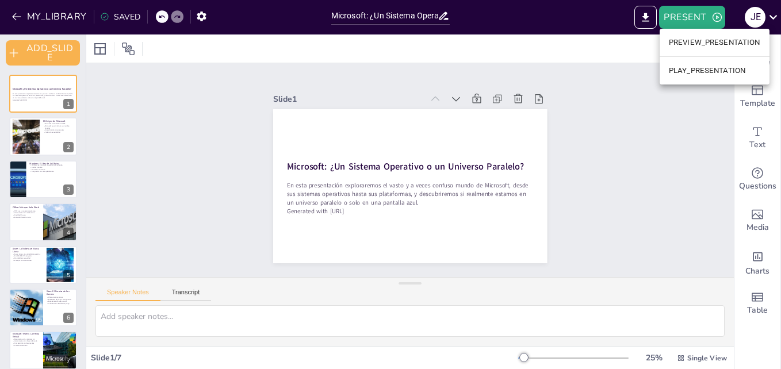
click at [649, 91] on div at bounding box center [390, 184] width 781 height 369
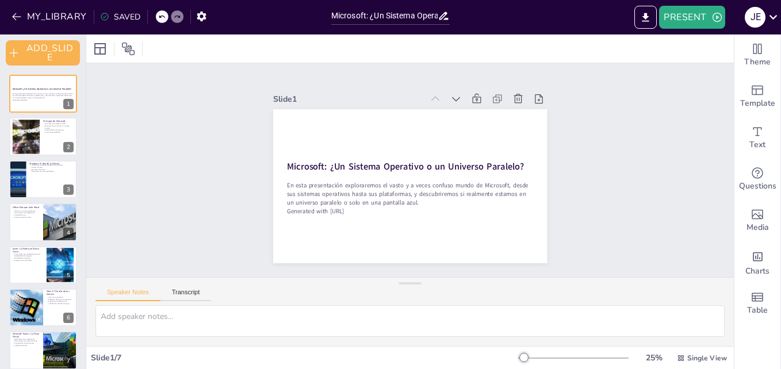
drag, startPoint x: 514, startPoint y: 364, endPoint x: 517, endPoint y: 357, distance: 7.5
click at [518, 357] on div "25 % Single View" at bounding box center [623, 358] width 211 height 18
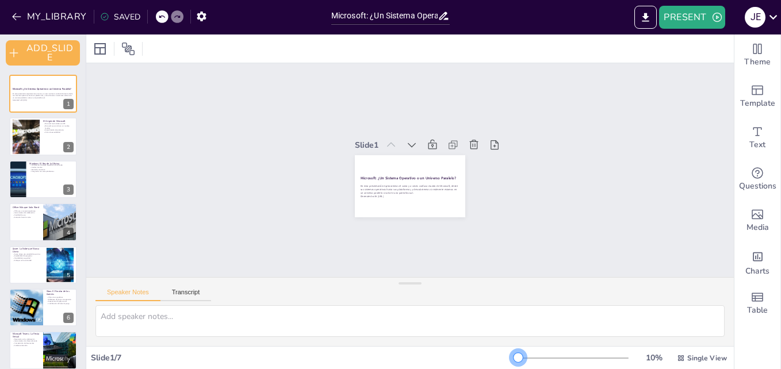
drag, startPoint x: 517, startPoint y: 357, endPoint x: 414, endPoint y: 348, distance: 103.9
click at [414, 348] on div "Slide 1 / 7 10 % Single View" at bounding box center [410, 357] width 648 height 23
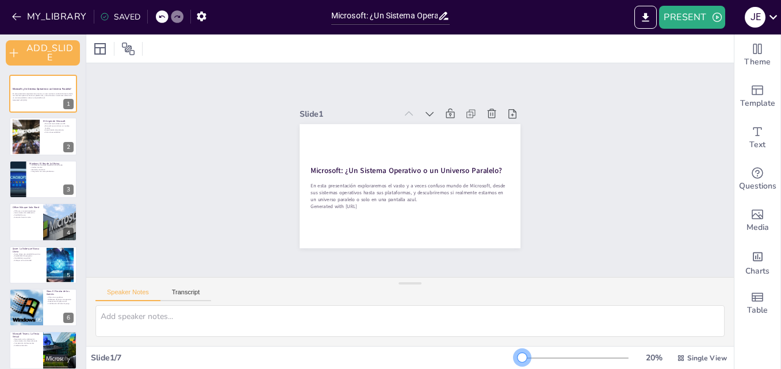
drag, startPoint x: 507, startPoint y: 355, endPoint x: 514, endPoint y: 357, distance: 7.6
click at [518, 357] on div at bounding box center [522, 357] width 9 height 9
click at [566, 233] on div "Slide 1 Microsoft: ¿Un Sistema Operativo o un Universo Paralelo? En esta presen…" at bounding box center [410, 170] width 648 height 214
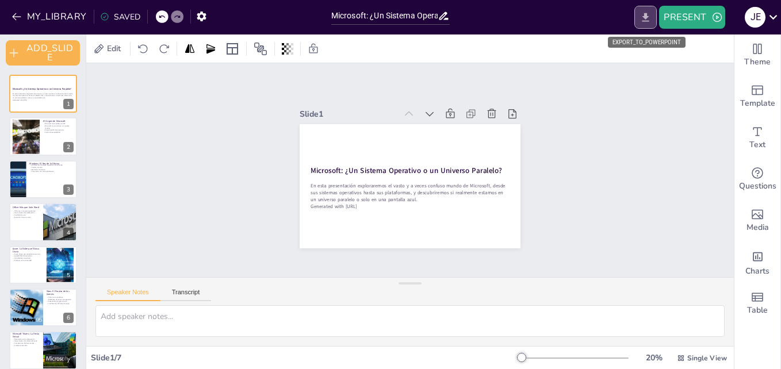
click at [651, 14] on icon "EXPORT_TO_POWERPOINT" at bounding box center [646, 18] width 12 height 12
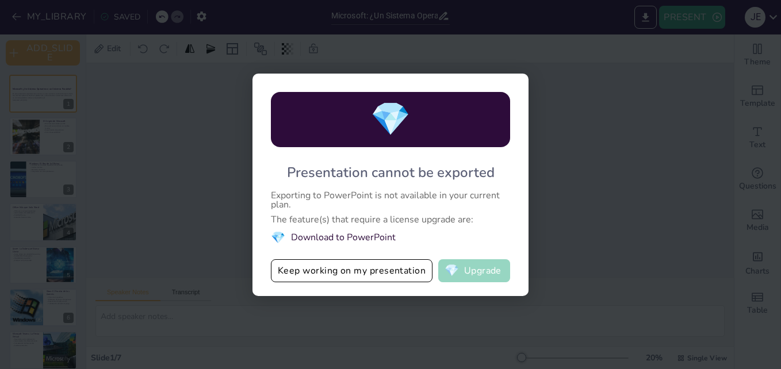
click at [460, 271] on button "💎 Upgrade" at bounding box center [474, 270] width 72 height 23
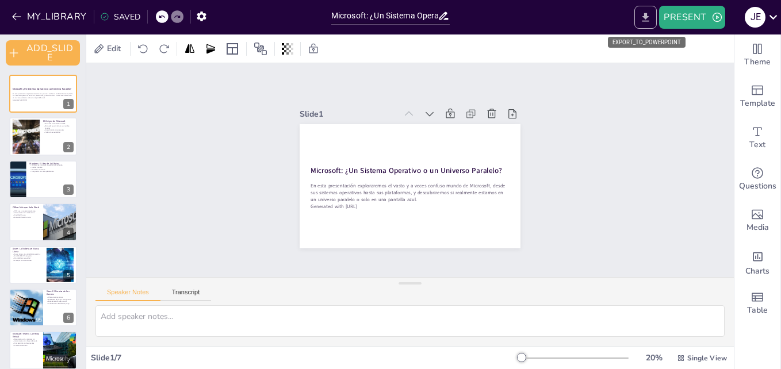
click at [652, 11] on button "EXPORT_TO_POWERPOINT" at bounding box center [645, 17] width 22 height 23
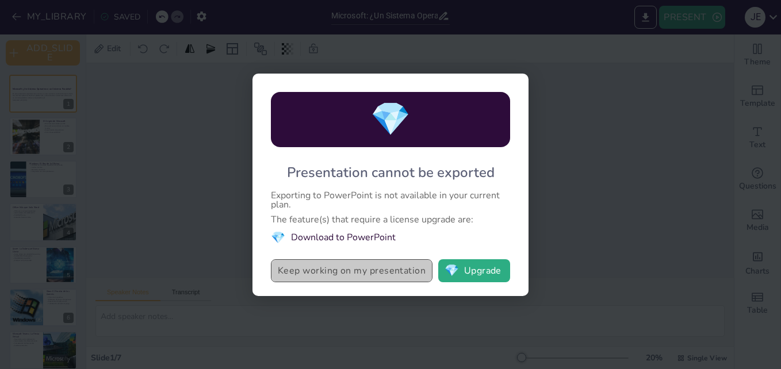
click at [388, 274] on button "Keep working on my presentation" at bounding box center [352, 270] width 162 height 23
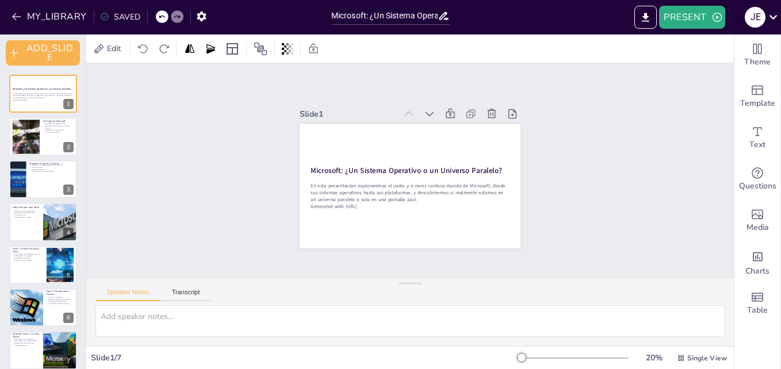
click at [597, 117] on div "Slide 1 Microsoft: ¿Un Sistema Operativo o un Universo Paralelo? En esta presen…" at bounding box center [410, 170] width 648 height 214
click at [28, 227] on div at bounding box center [43, 221] width 69 height 39
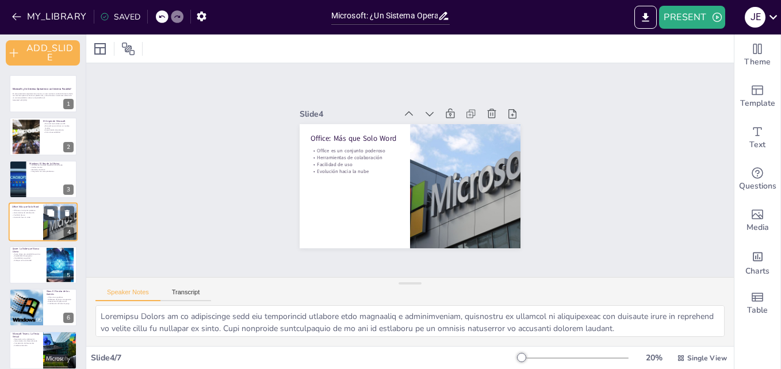
scroll to position [5, 0]
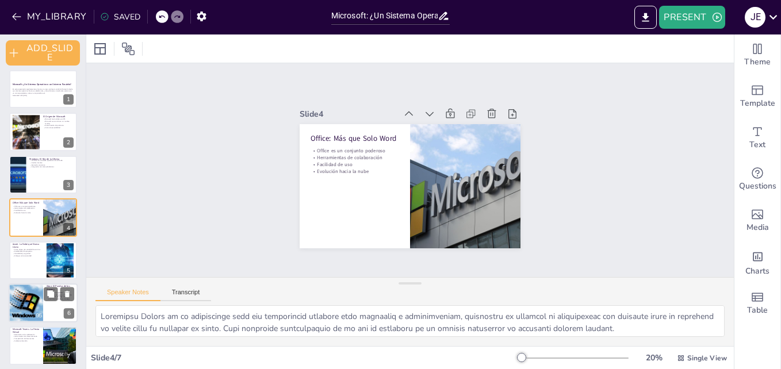
click at [25, 300] on div at bounding box center [25, 303] width 65 height 39
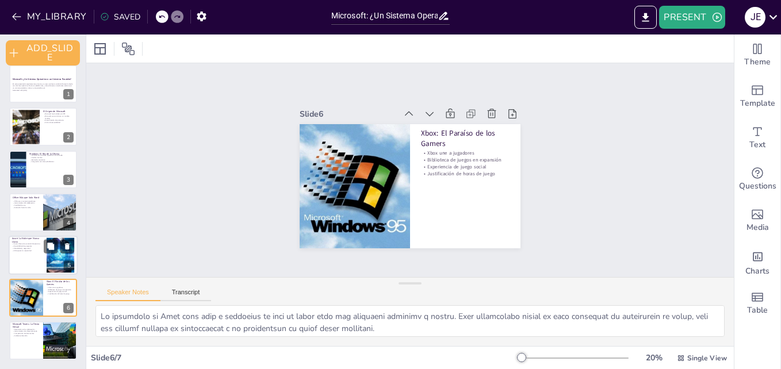
click at [24, 262] on div at bounding box center [43, 255] width 69 height 39
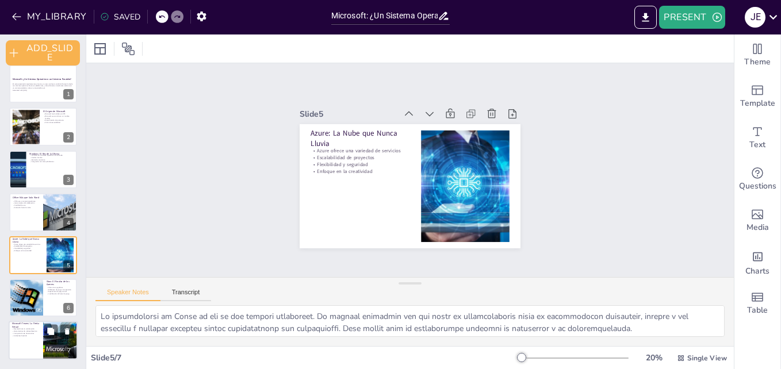
click at [43, 346] on div at bounding box center [43, 341] width 69 height 39
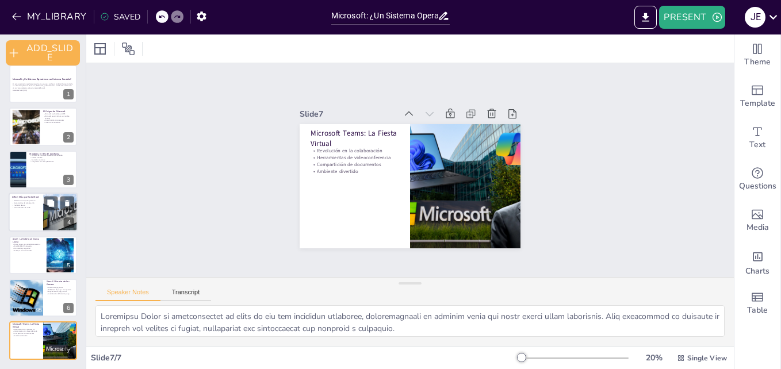
click at [31, 215] on div at bounding box center [43, 212] width 69 height 39
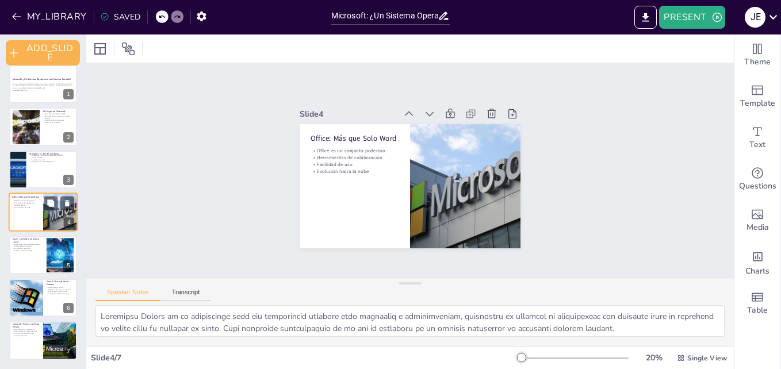
scroll to position [5, 0]
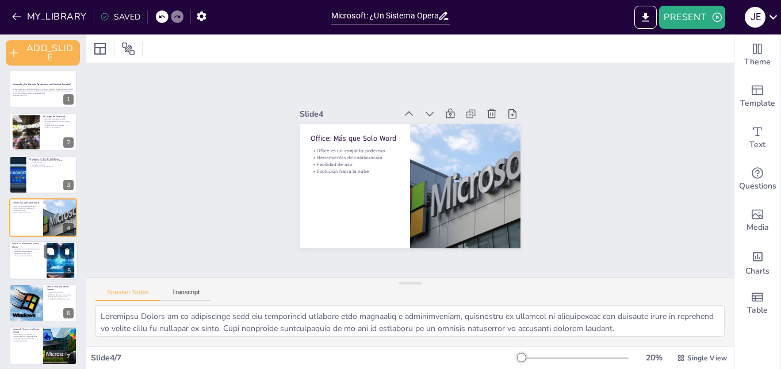
click at [28, 257] on div at bounding box center [43, 260] width 69 height 39
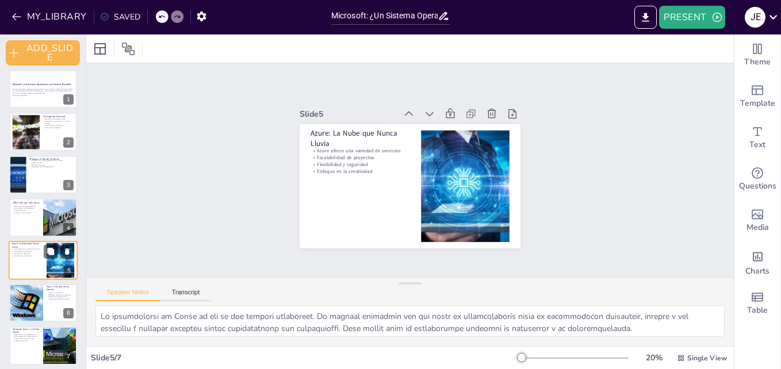
scroll to position [10, 0]
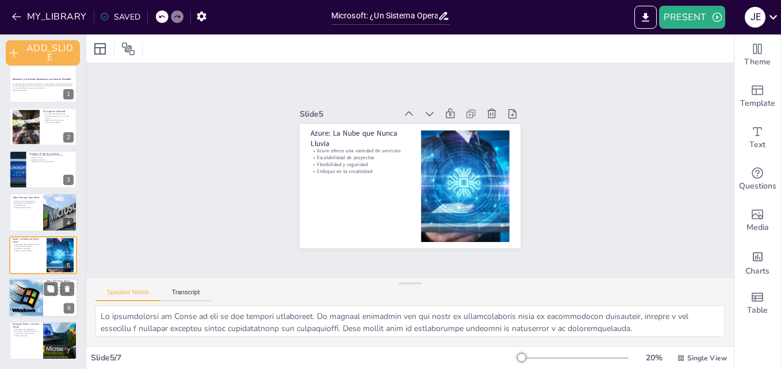
click at [14, 301] on div at bounding box center [25, 297] width 65 height 39
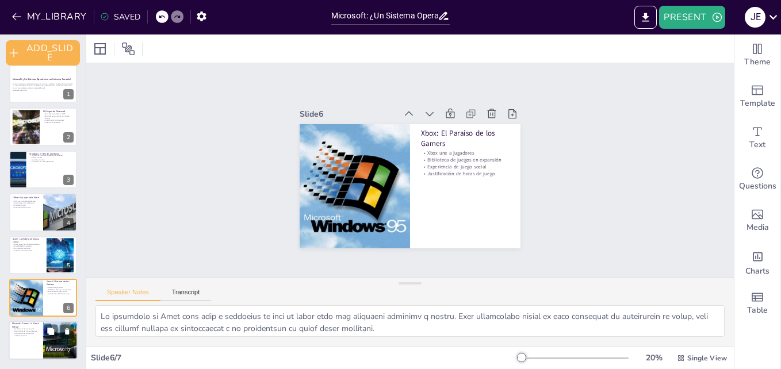
click at [32, 338] on div at bounding box center [43, 341] width 69 height 39
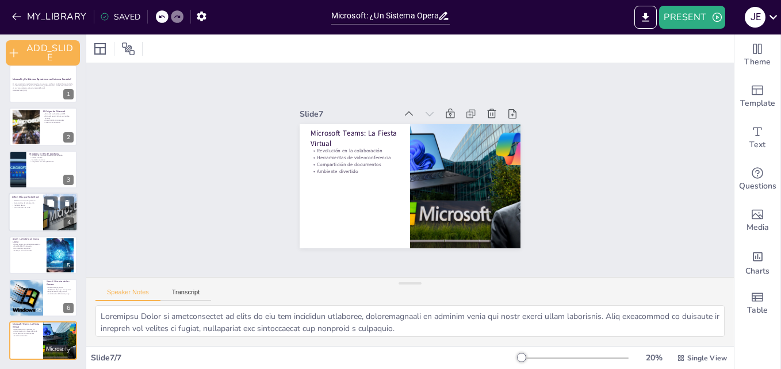
click at [25, 197] on p "Office: Más que Solo Word" at bounding box center [26, 197] width 28 height 3
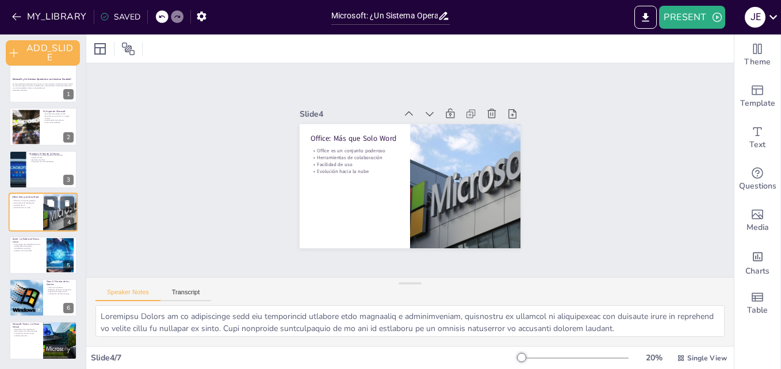
scroll to position [5, 0]
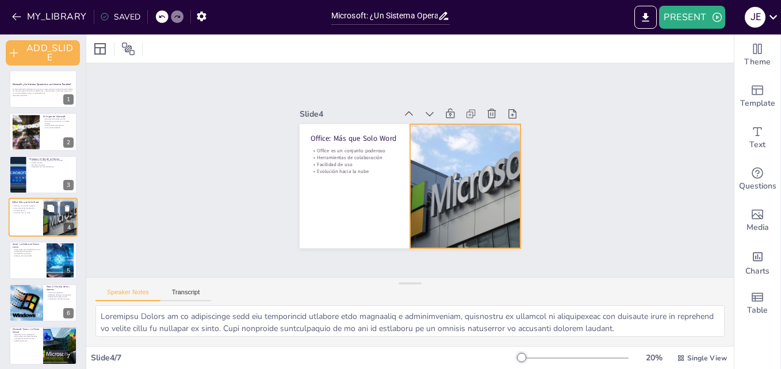
click at [52, 201] on div at bounding box center [61, 217] width 52 height 39
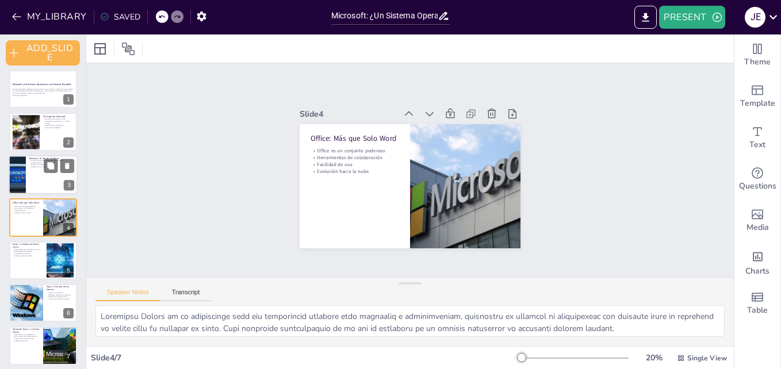
click at [30, 178] on div at bounding box center [43, 174] width 69 height 39
type textarea "La popularidad de Windows se debe a su amplia adopción en entornos laborales y …"
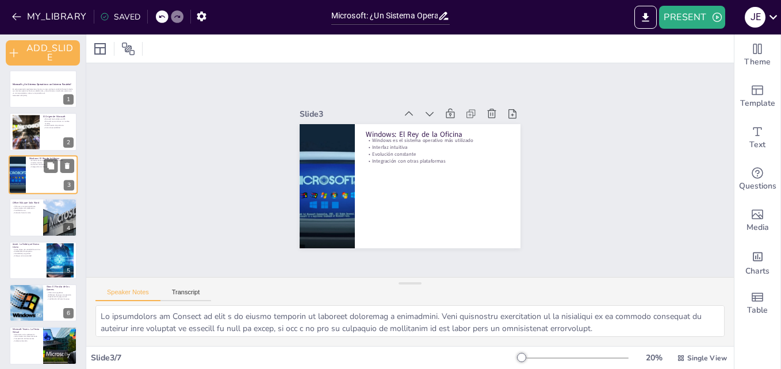
scroll to position [0, 0]
